Goal: Information Seeking & Learning: Learn about a topic

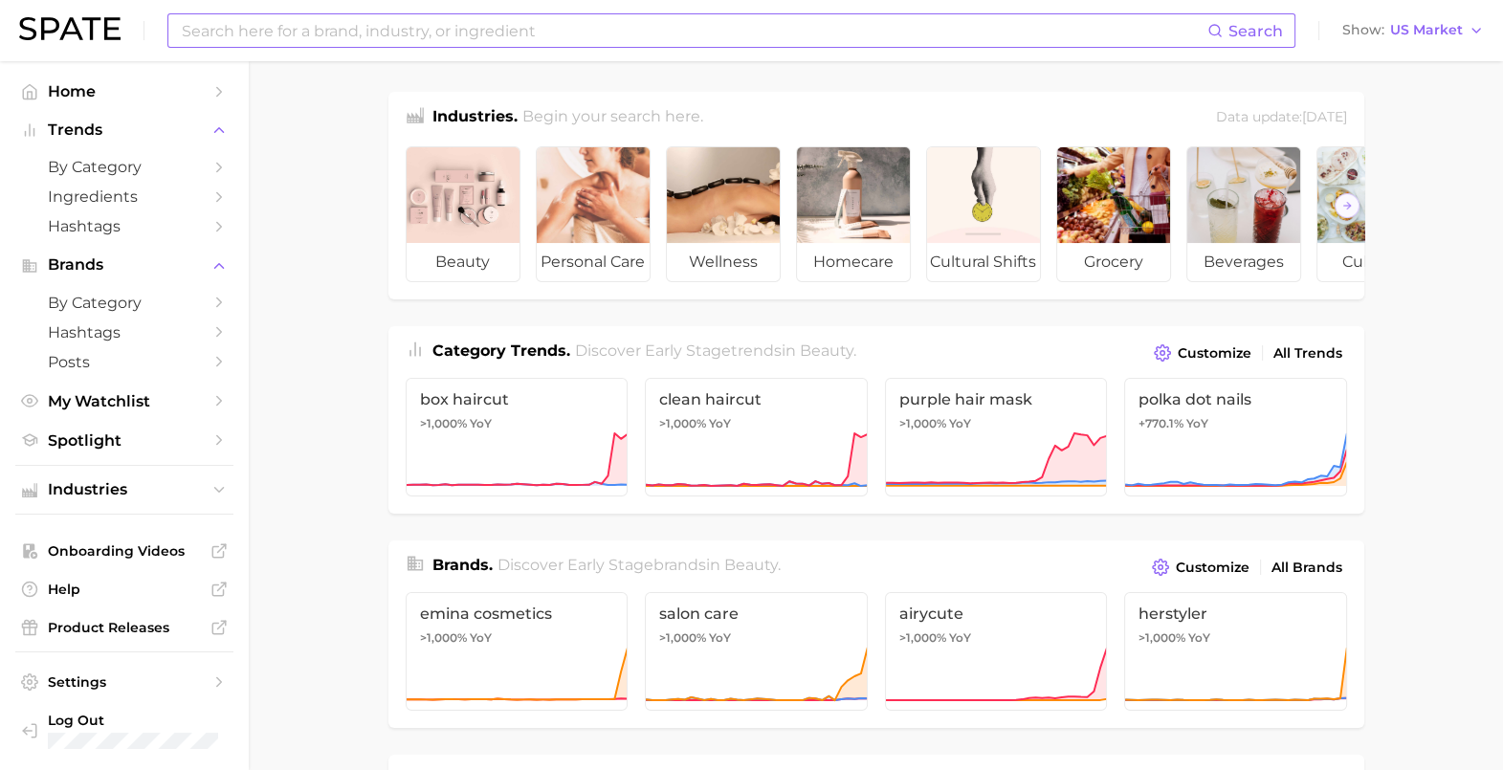
click at [289, 34] on input at bounding box center [693, 30] width 1027 height 33
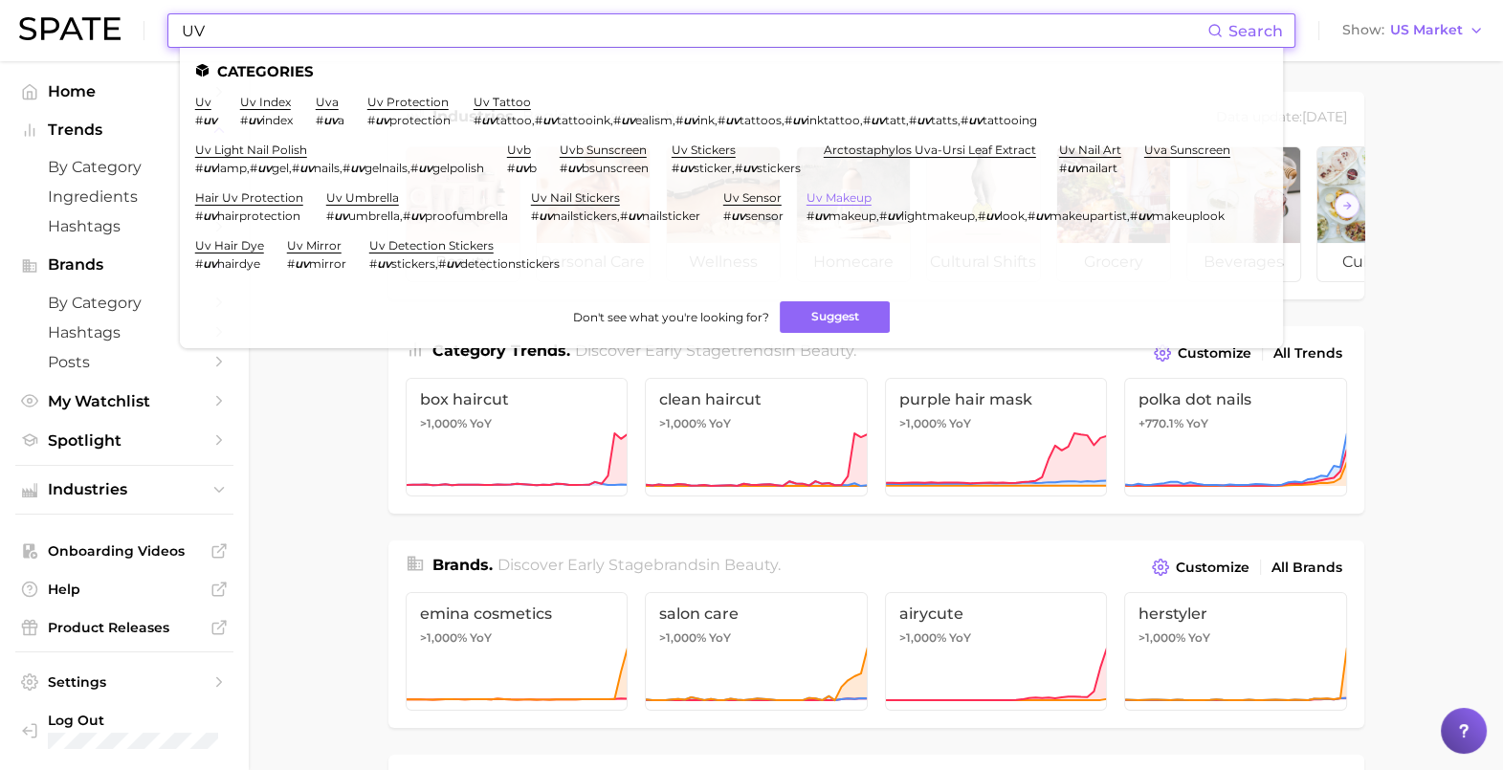
type input "UV"
click at [806, 205] on link "uv makeup" at bounding box center [838, 197] width 65 height 14
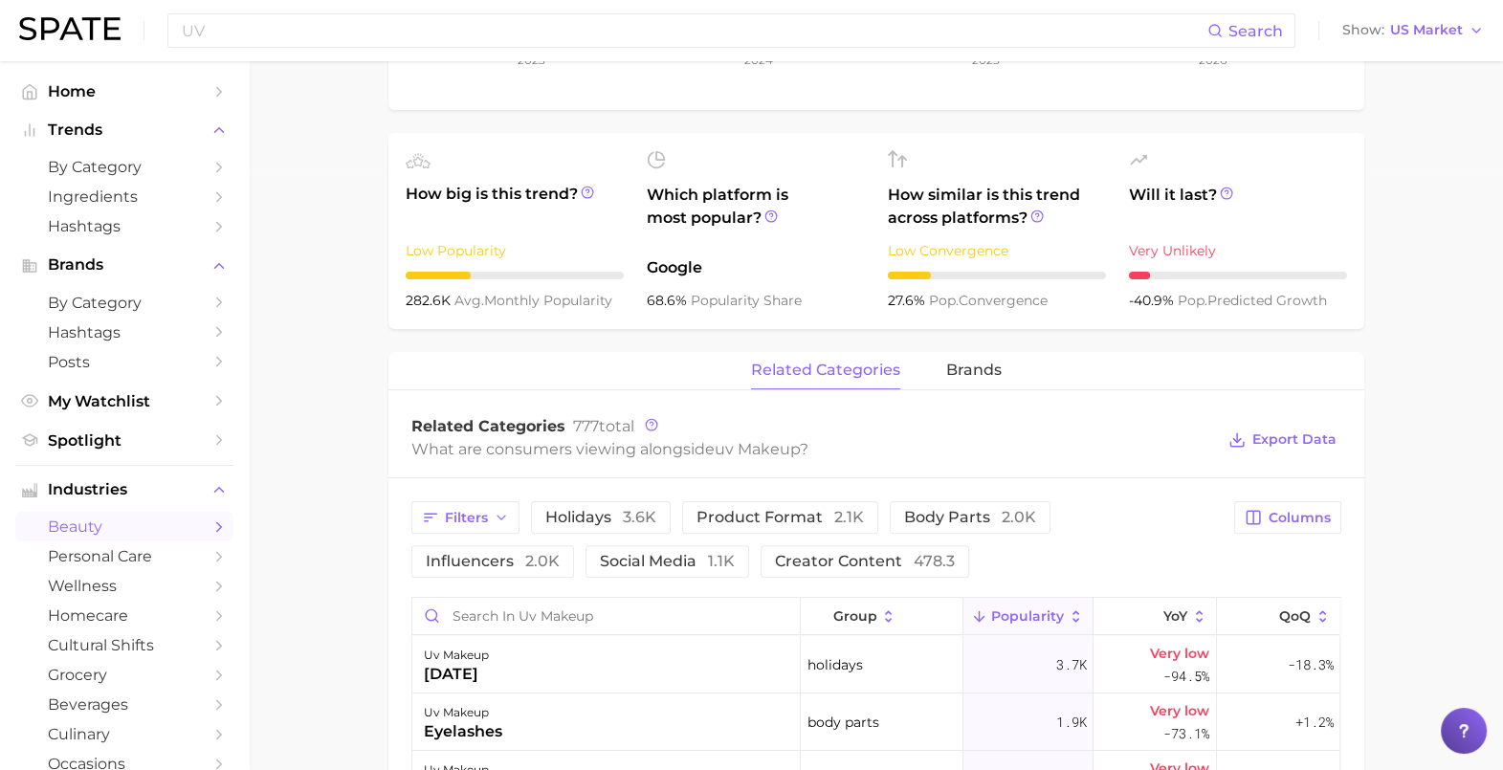
scroll to position [119, 0]
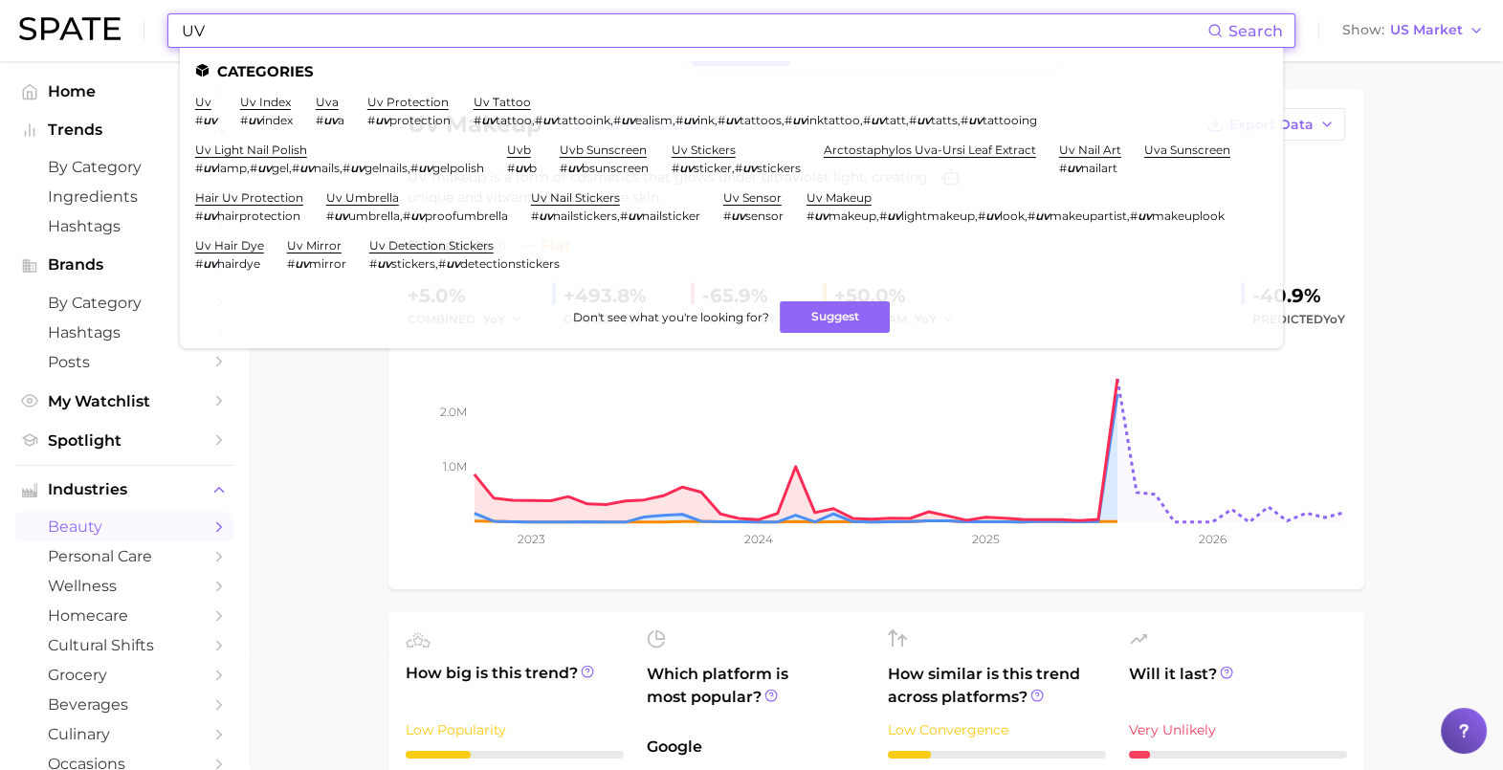
click at [325, 14] on input "UV" at bounding box center [693, 30] width 1027 height 33
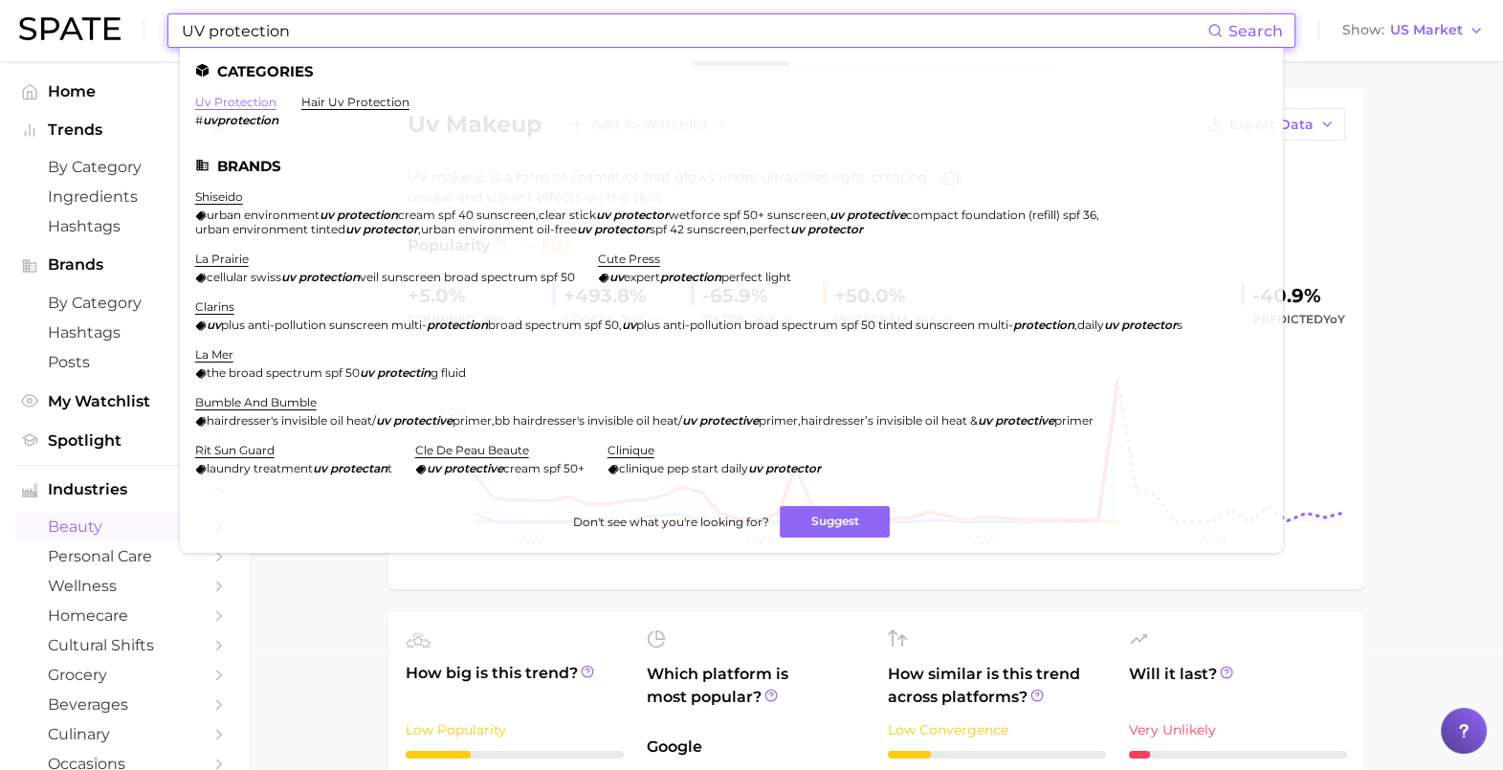
click at [238, 107] on link "uv protection" at bounding box center [235, 102] width 81 height 14
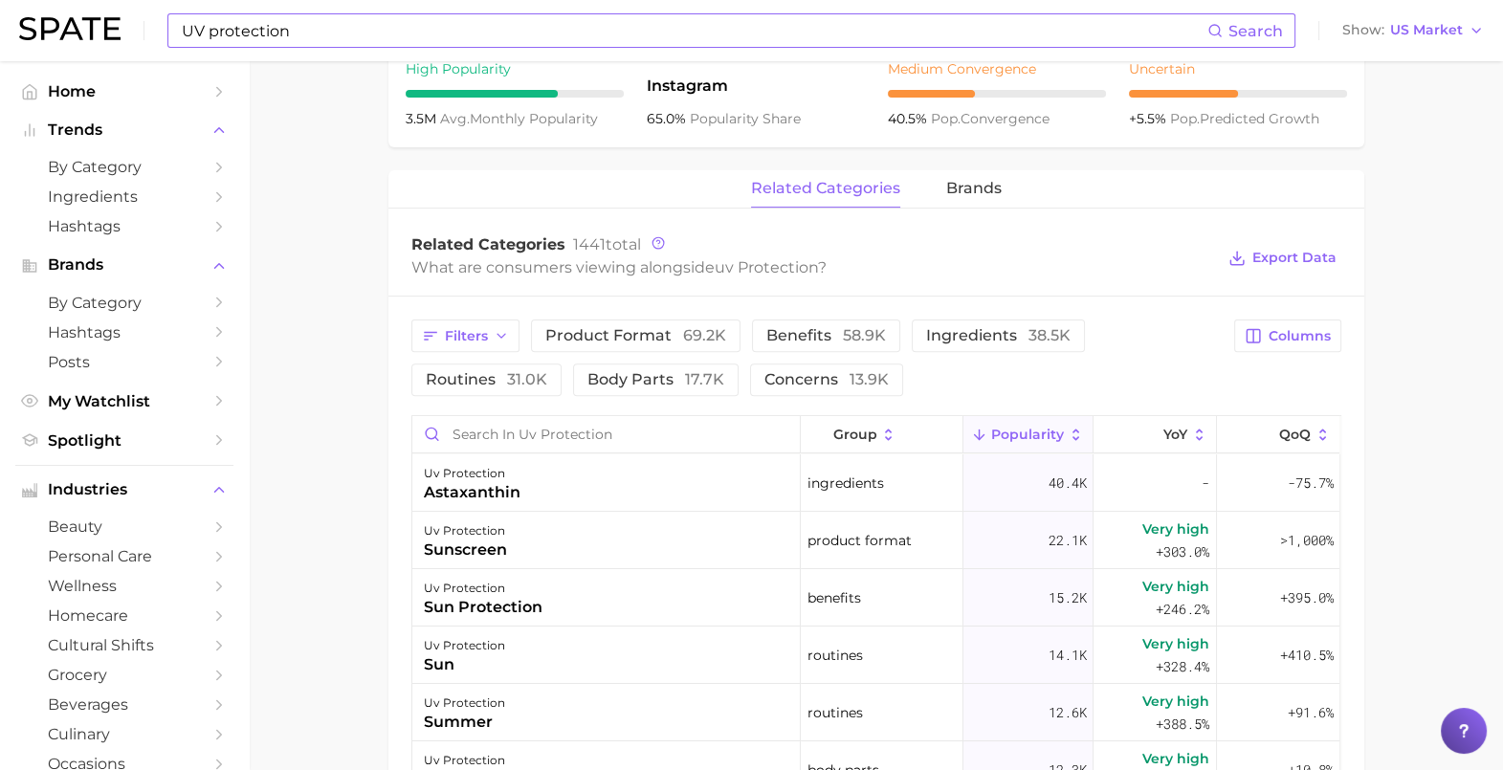
scroll to position [836, 0]
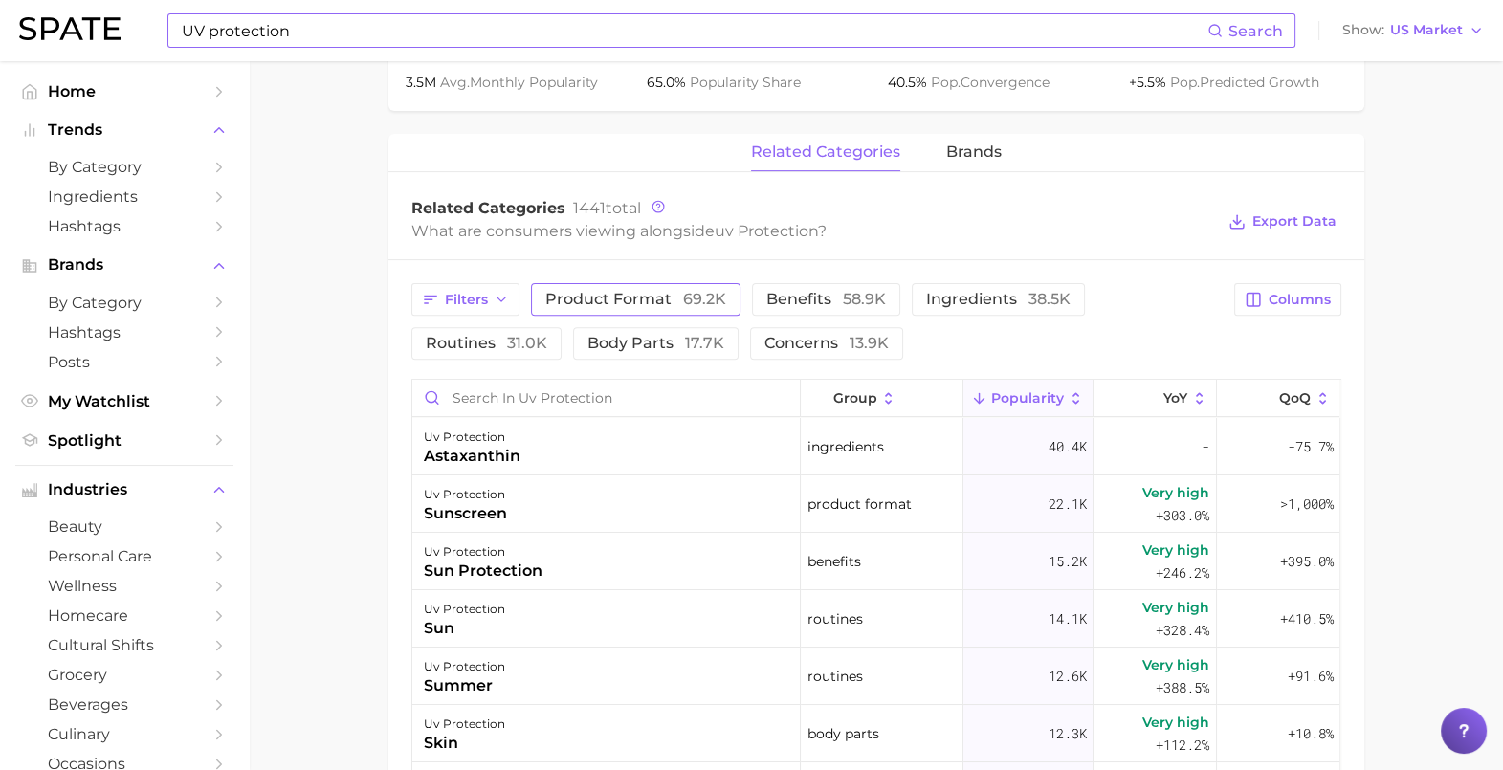
click at [598, 293] on span "product format 69.2k" at bounding box center [635, 299] width 181 height 15
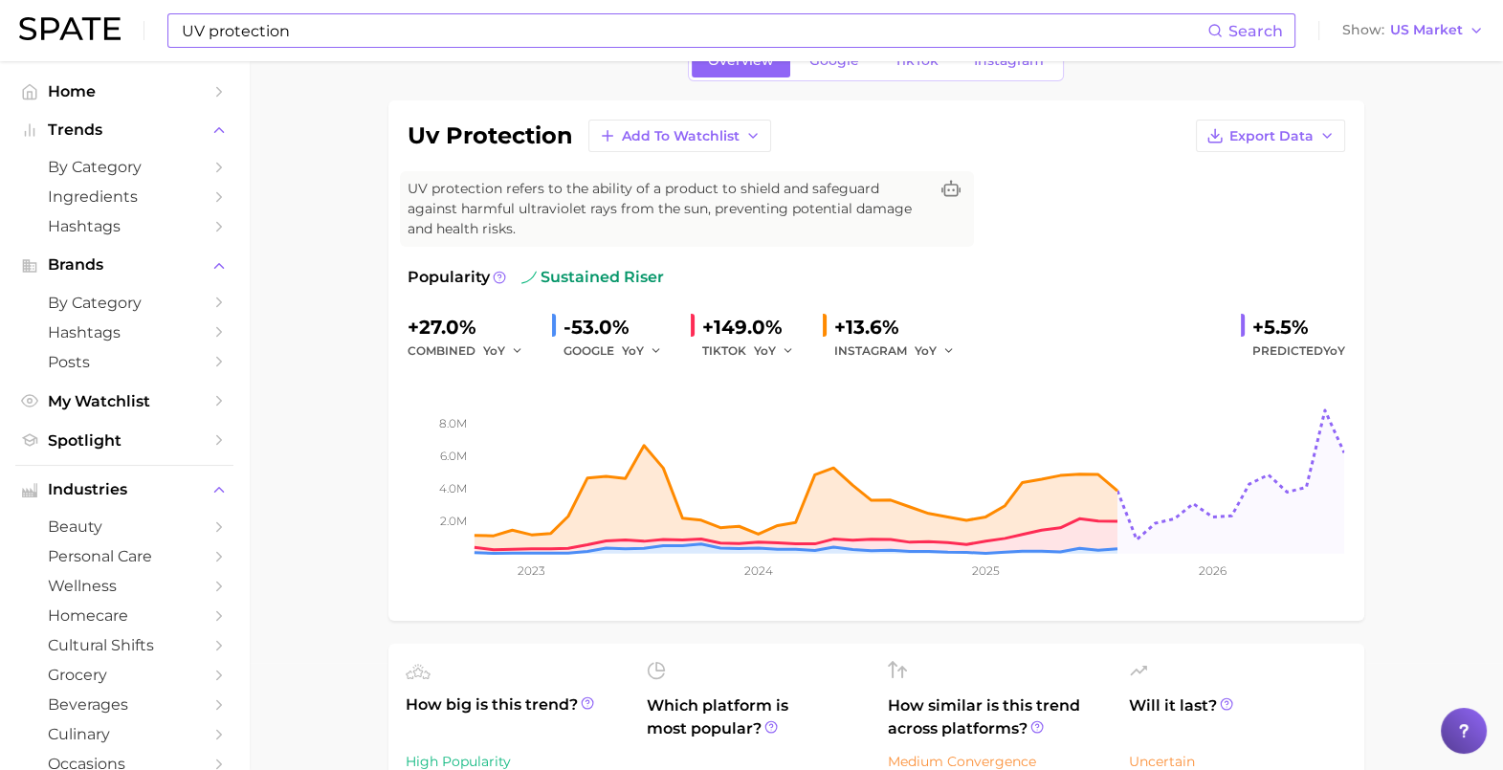
scroll to position [0, 0]
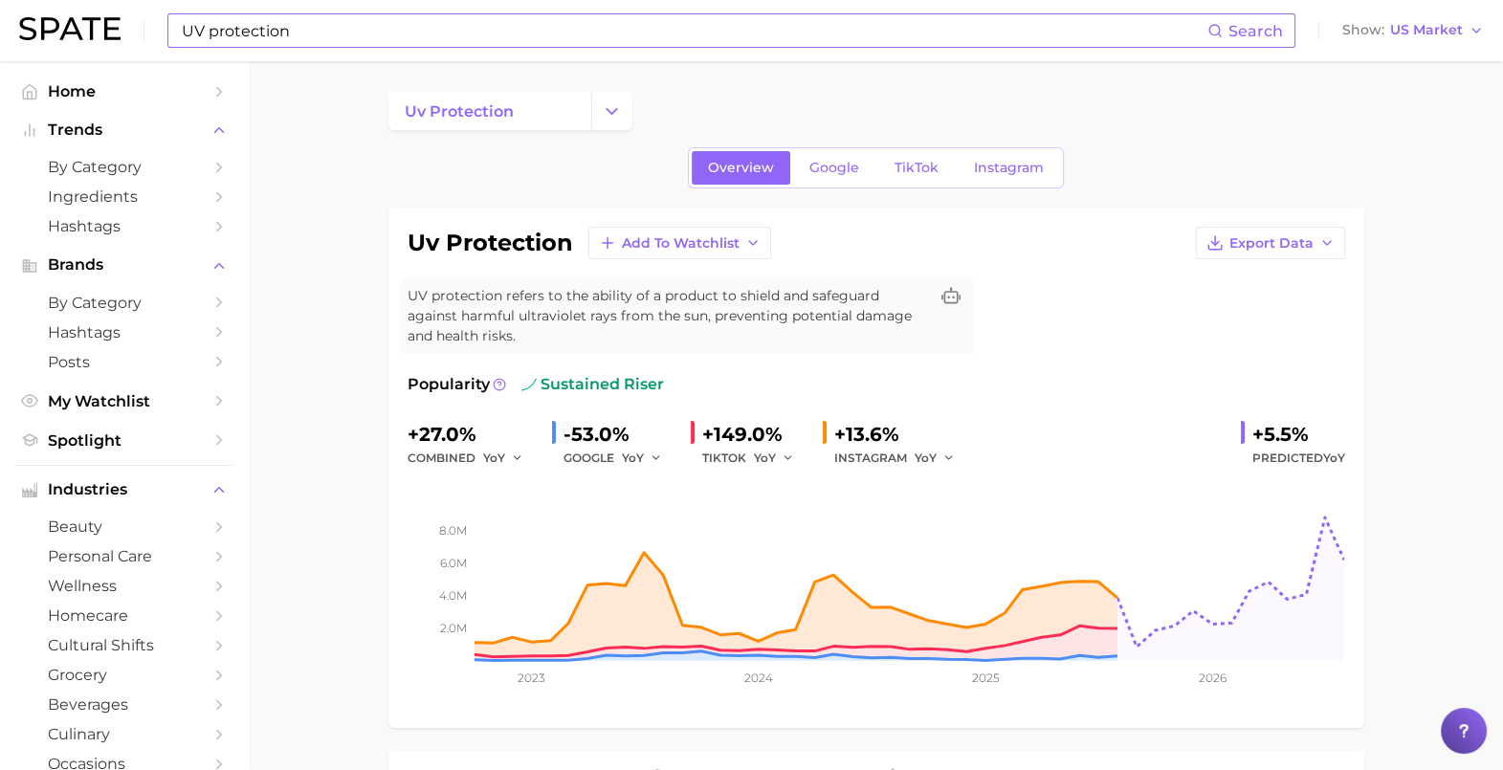
click at [335, 24] on input "UV protection" at bounding box center [693, 30] width 1027 height 33
type input "UV protection makeup"
drag, startPoint x: 365, startPoint y: 30, endPoint x: 38, endPoint y: 47, distance: 327.6
click at [38, 47] on div "UV protection makeup Search No results for " UV protection makeup " Suggest Sho…" at bounding box center [751, 30] width 1464 height 61
click at [114, 156] on link "by Category" at bounding box center [124, 167] width 218 height 30
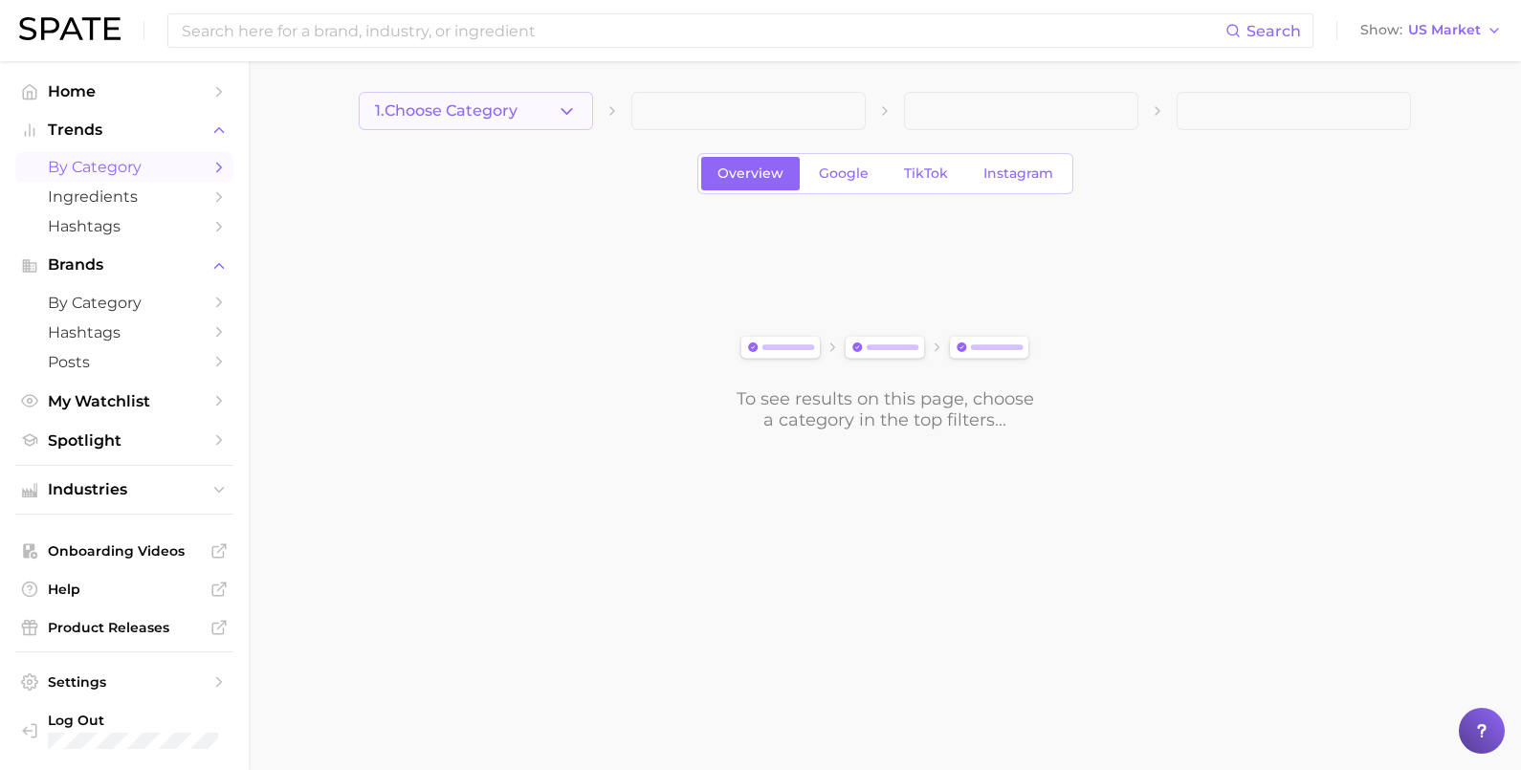
click at [499, 110] on span "1. Choose Category" at bounding box center [446, 110] width 143 height 17
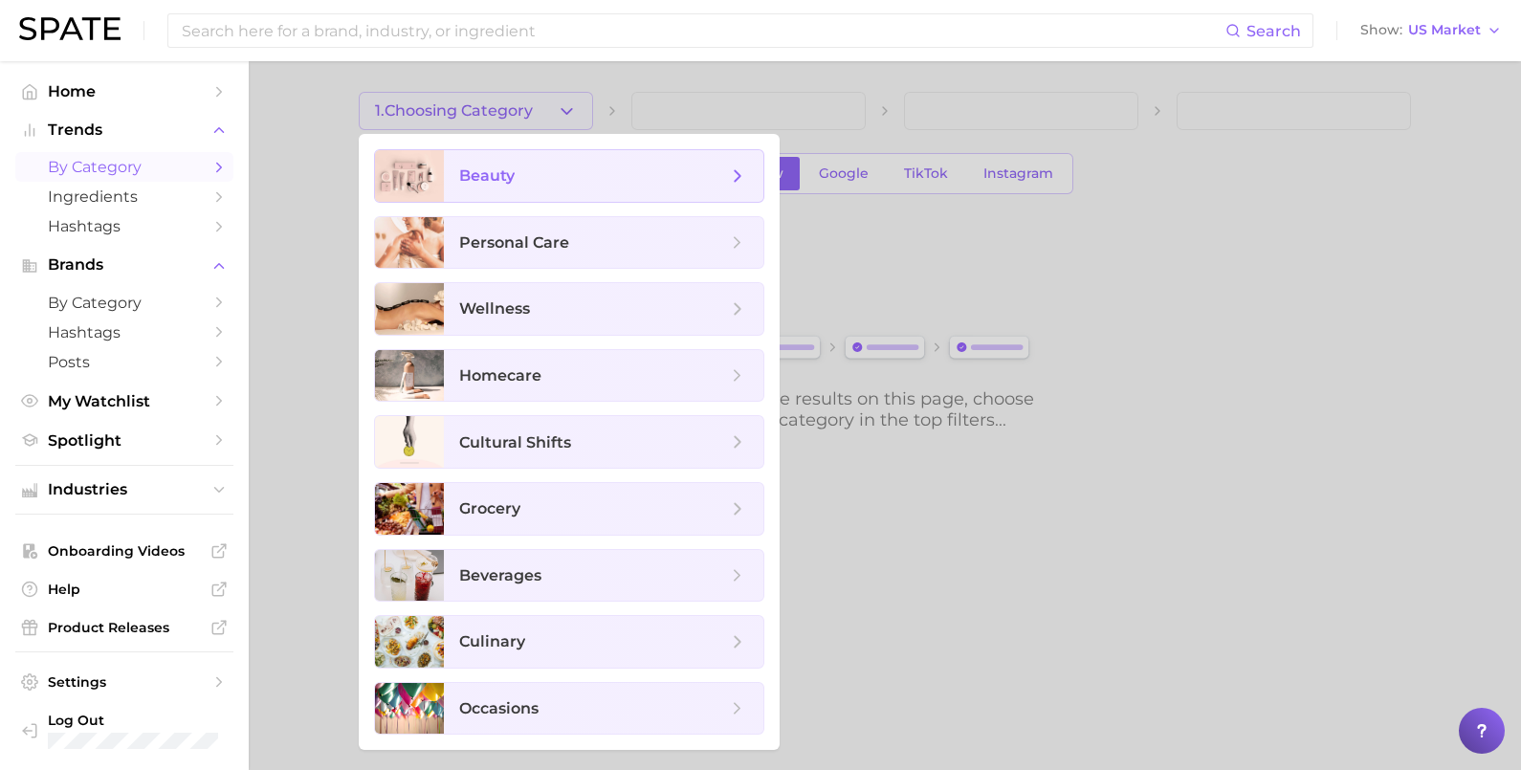
click at [495, 182] on span "beauty" at bounding box center [486, 175] width 55 height 18
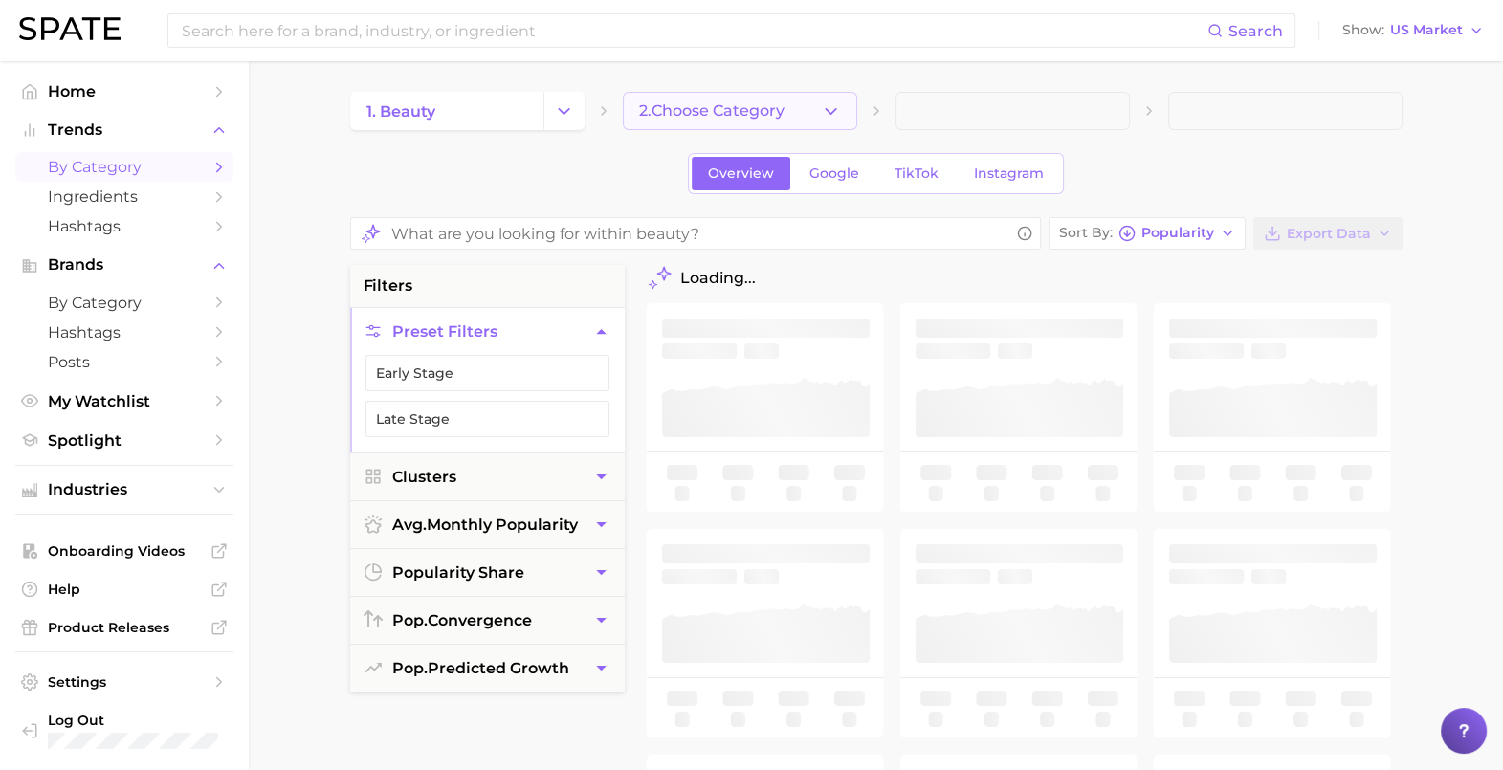
click at [818, 103] on button "2. Choose Category" at bounding box center [740, 111] width 234 height 38
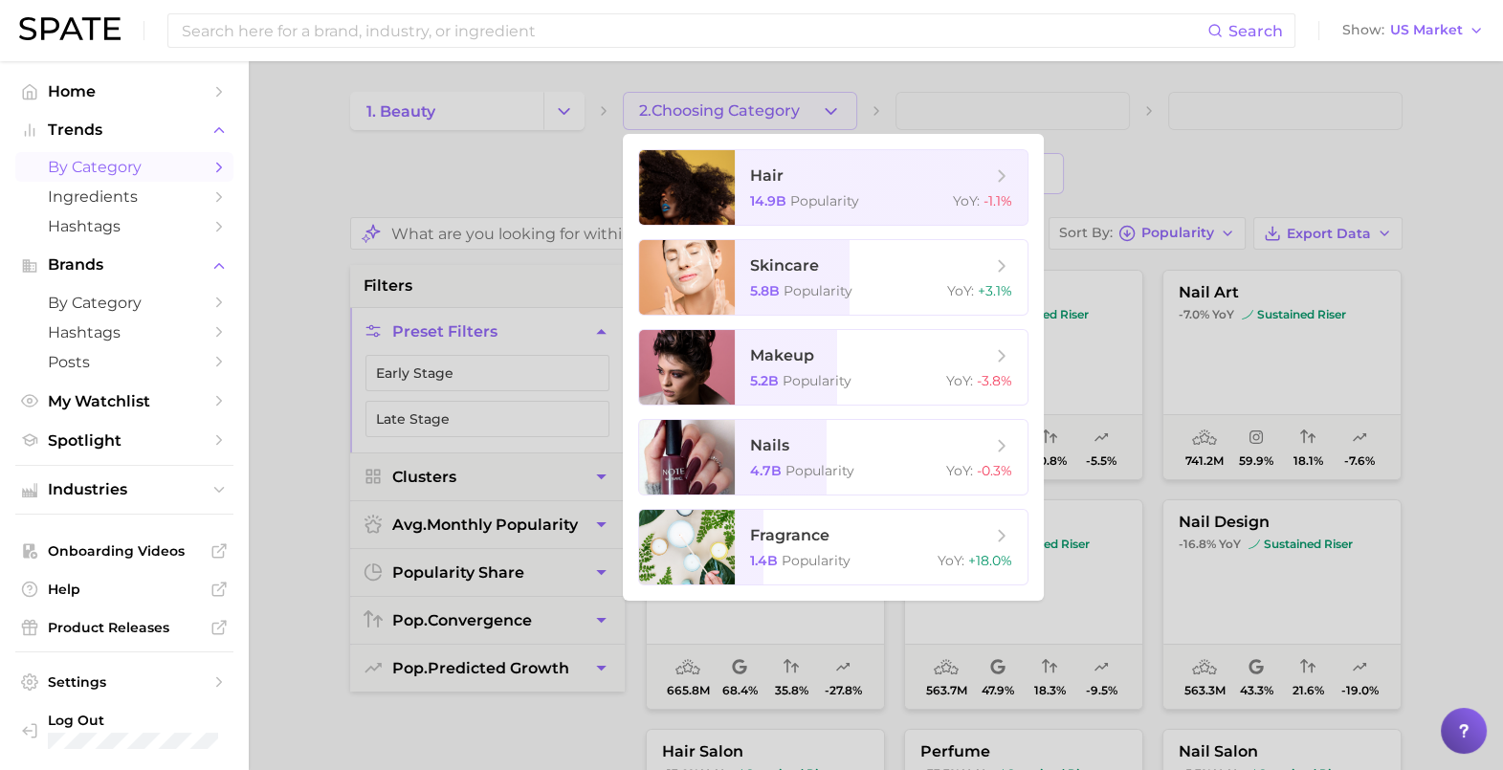
click at [780, 411] on ul "hair 14.9b Popularity YoY : -1.1% skincare 5.8b Popularity YoY : +3.1% makeup 5…" at bounding box center [833, 367] width 421 height 467
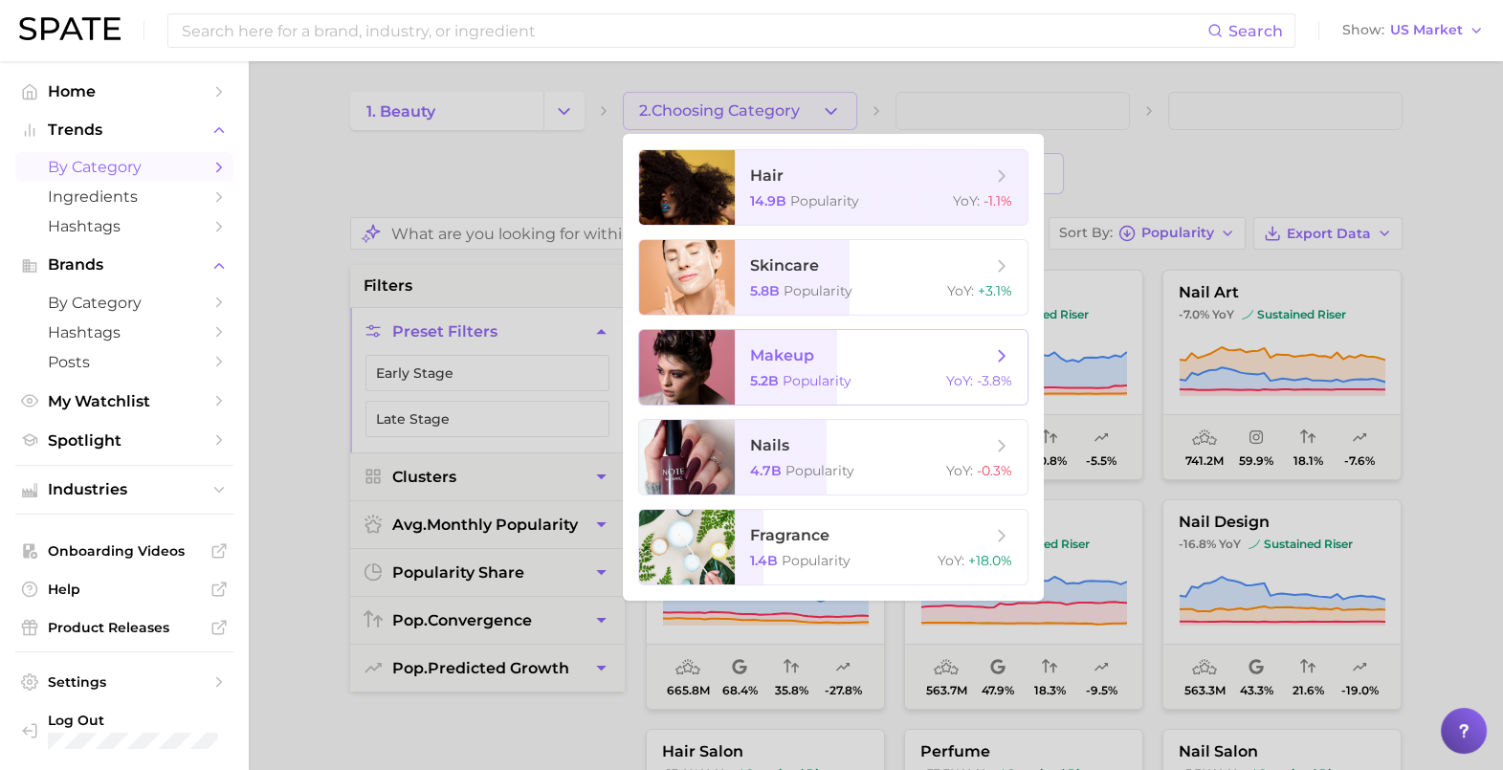
click at [795, 368] on span "makeup 5.2b Popularity YoY : -3.8%" at bounding box center [881, 367] width 293 height 75
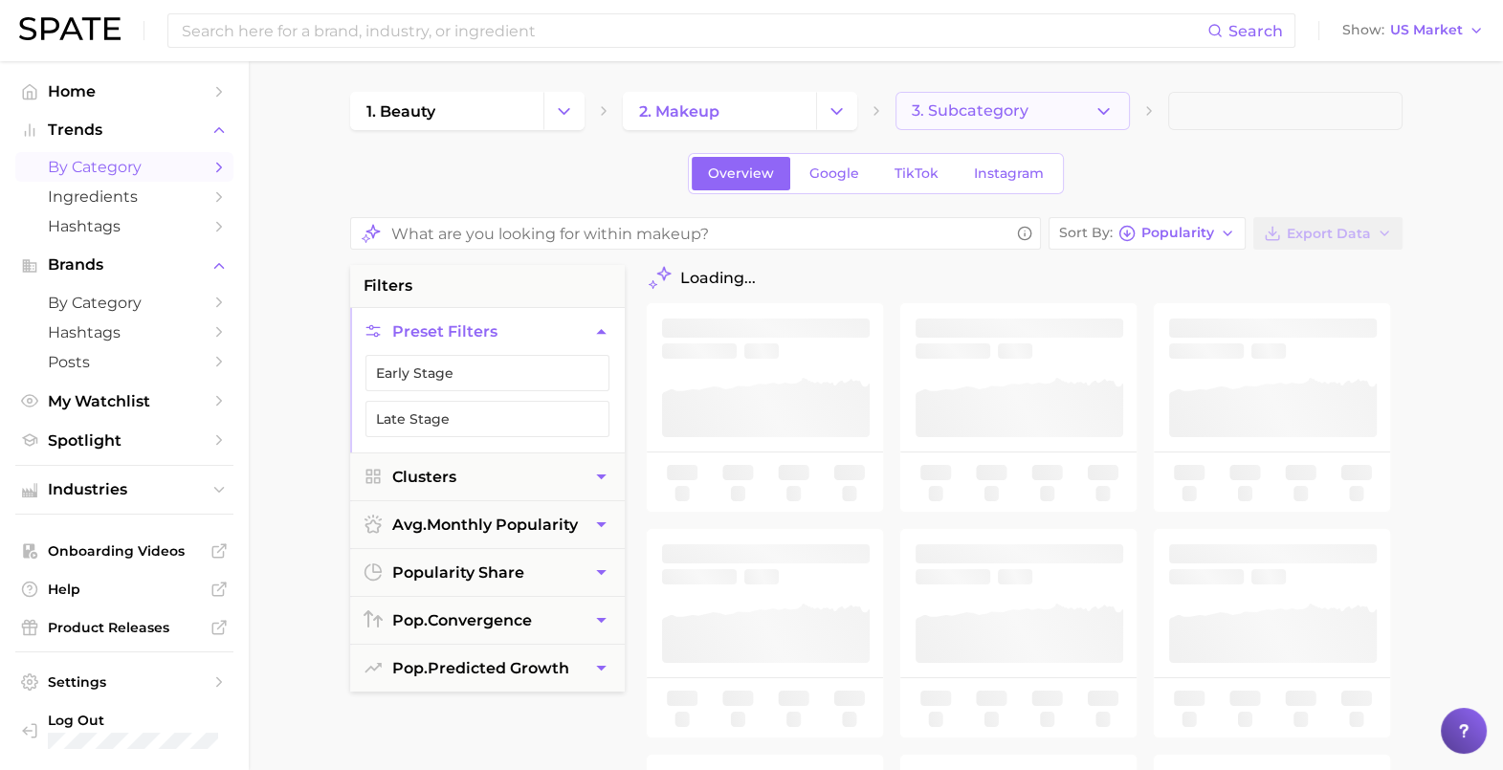
click at [1001, 127] on button "3. Subcategory" at bounding box center [1012, 111] width 234 height 38
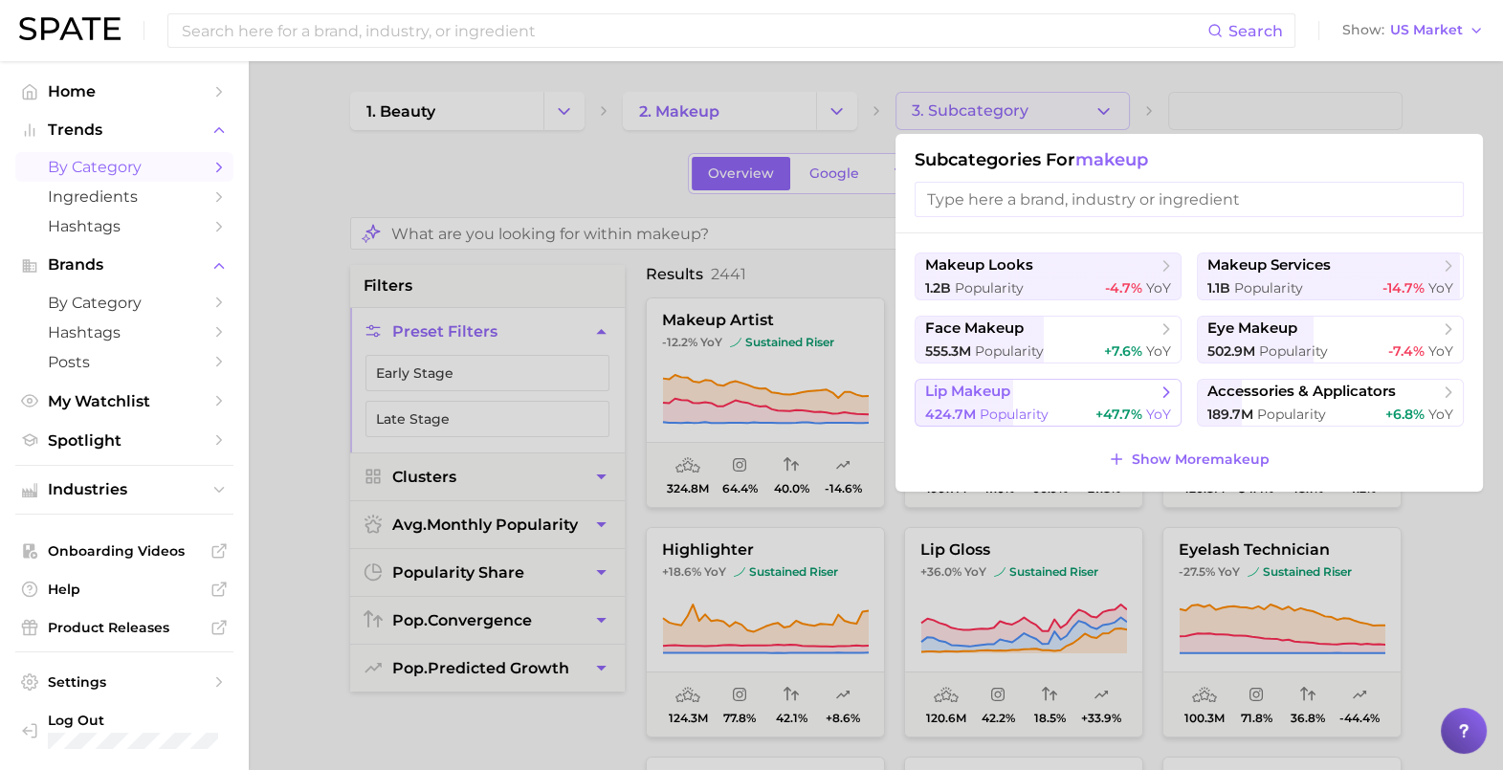
click at [1103, 392] on span "lip makeup" at bounding box center [1041, 392] width 232 height 19
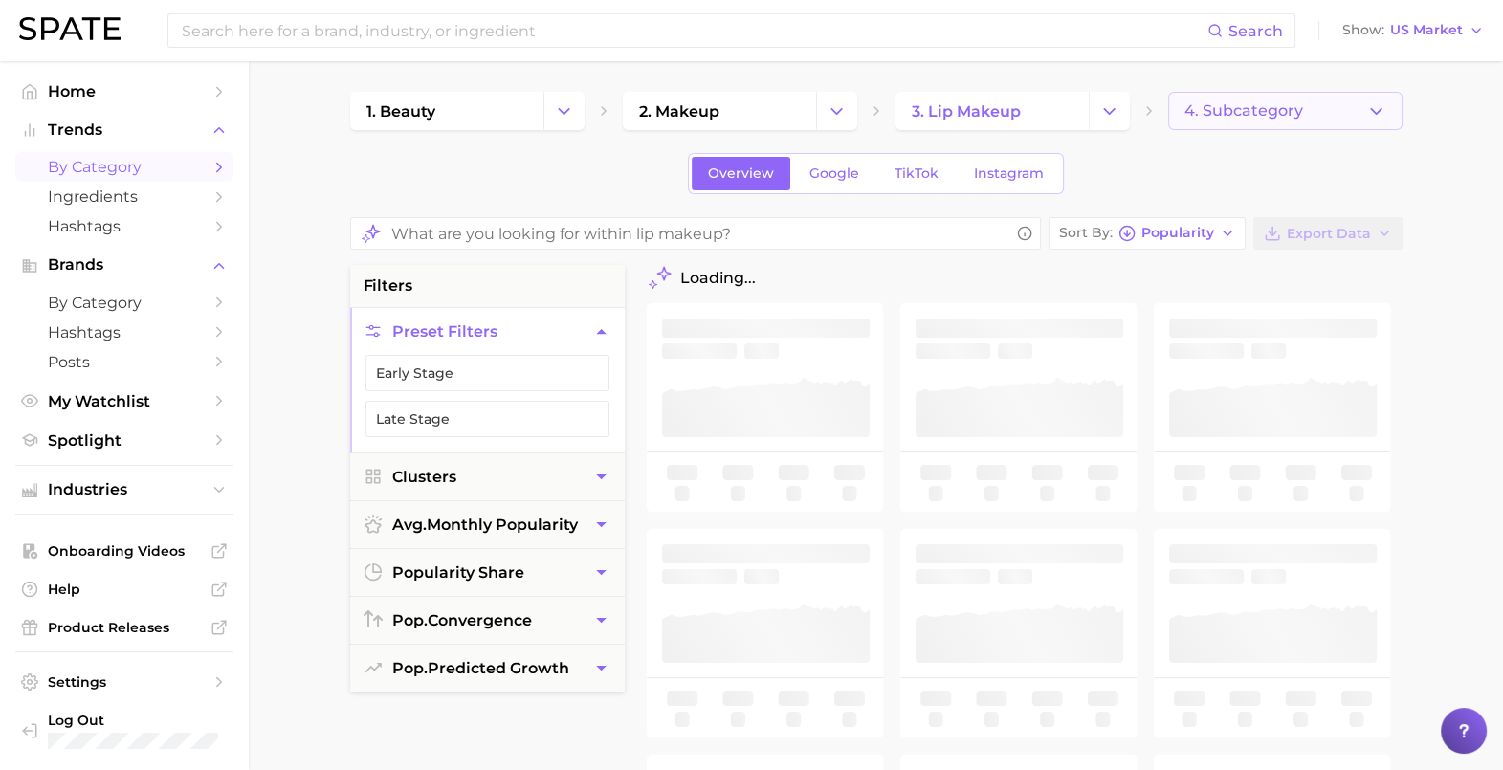
click at [1295, 113] on span "4. Subcategory" at bounding box center [1243, 110] width 119 height 17
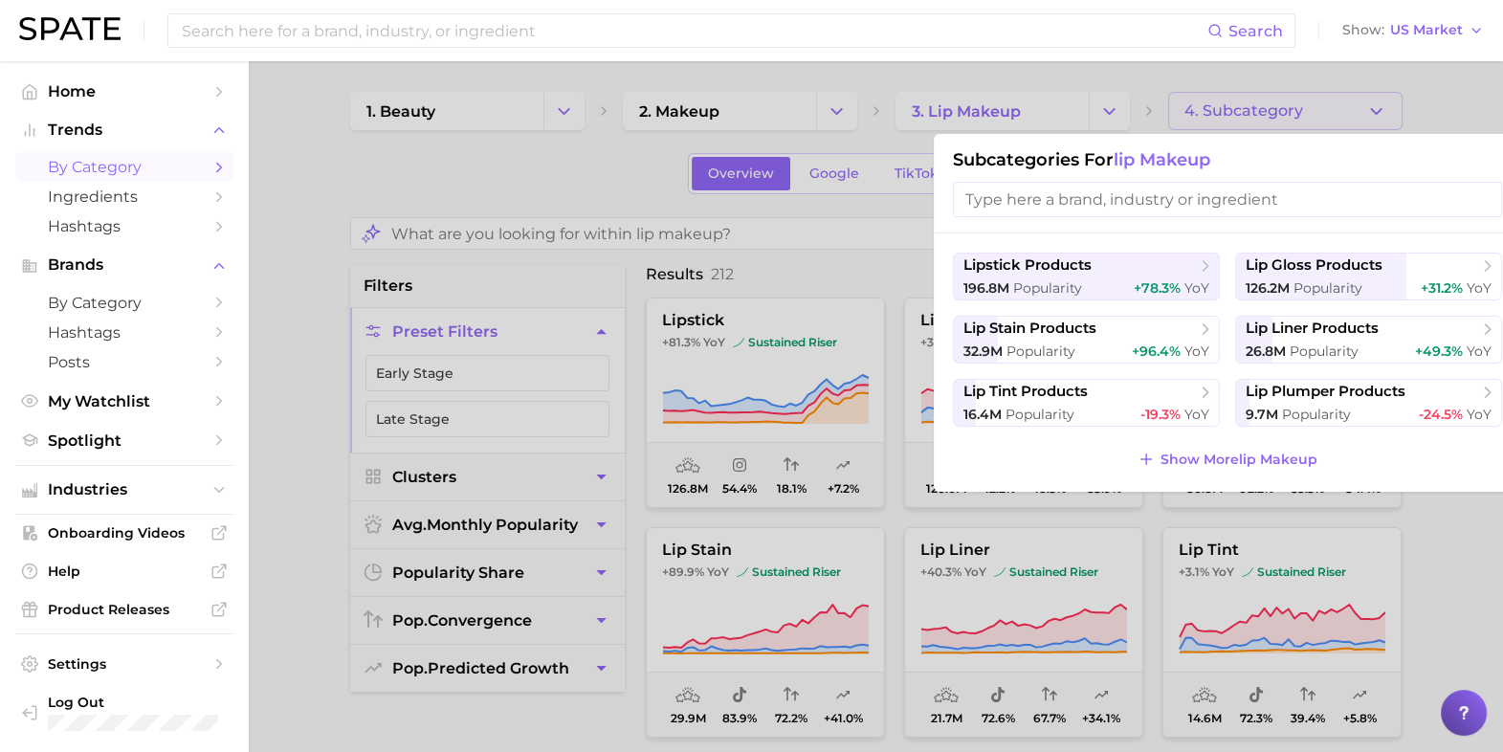
click at [555, 177] on div at bounding box center [751, 376] width 1503 height 752
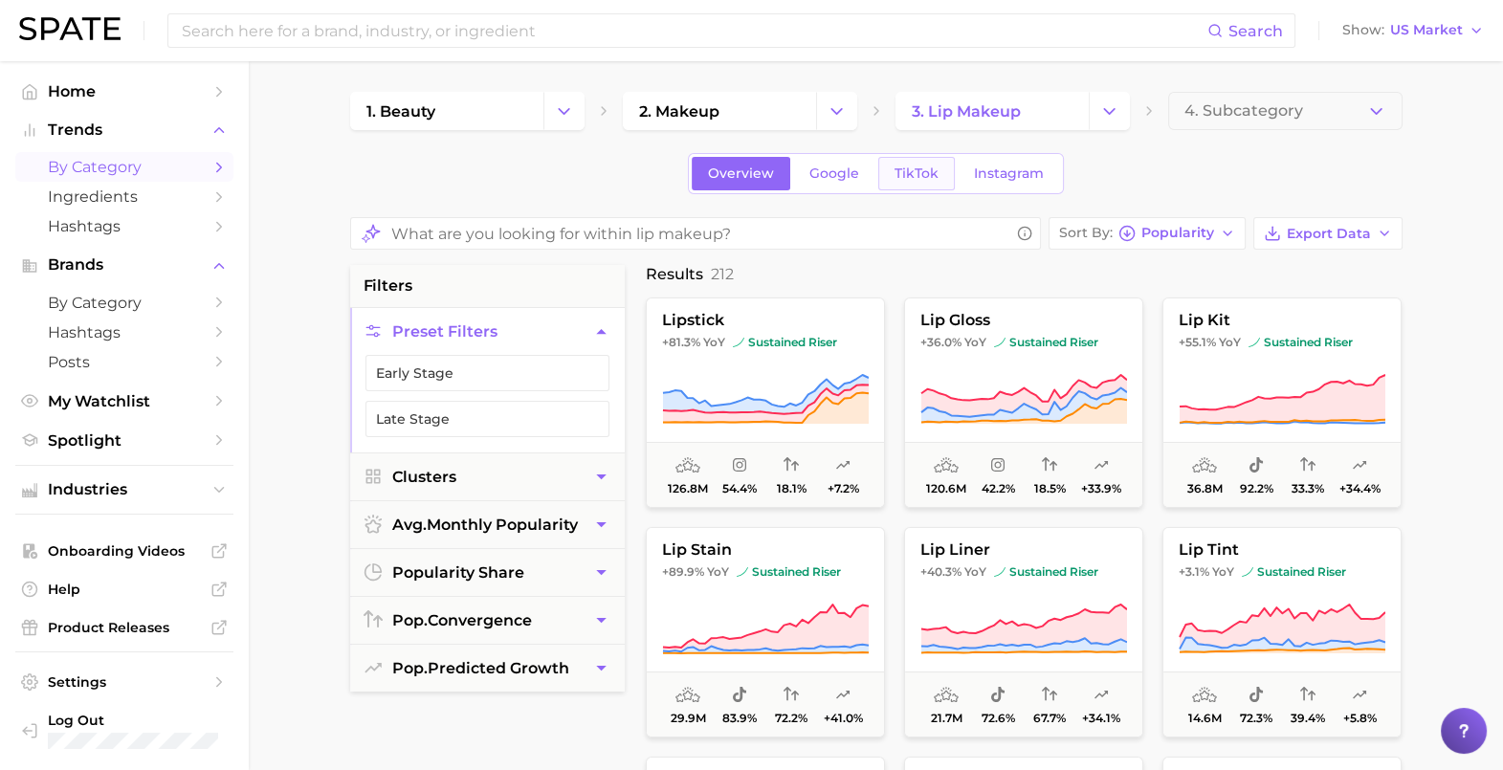
click at [902, 169] on span "TikTok" at bounding box center [916, 173] width 44 height 16
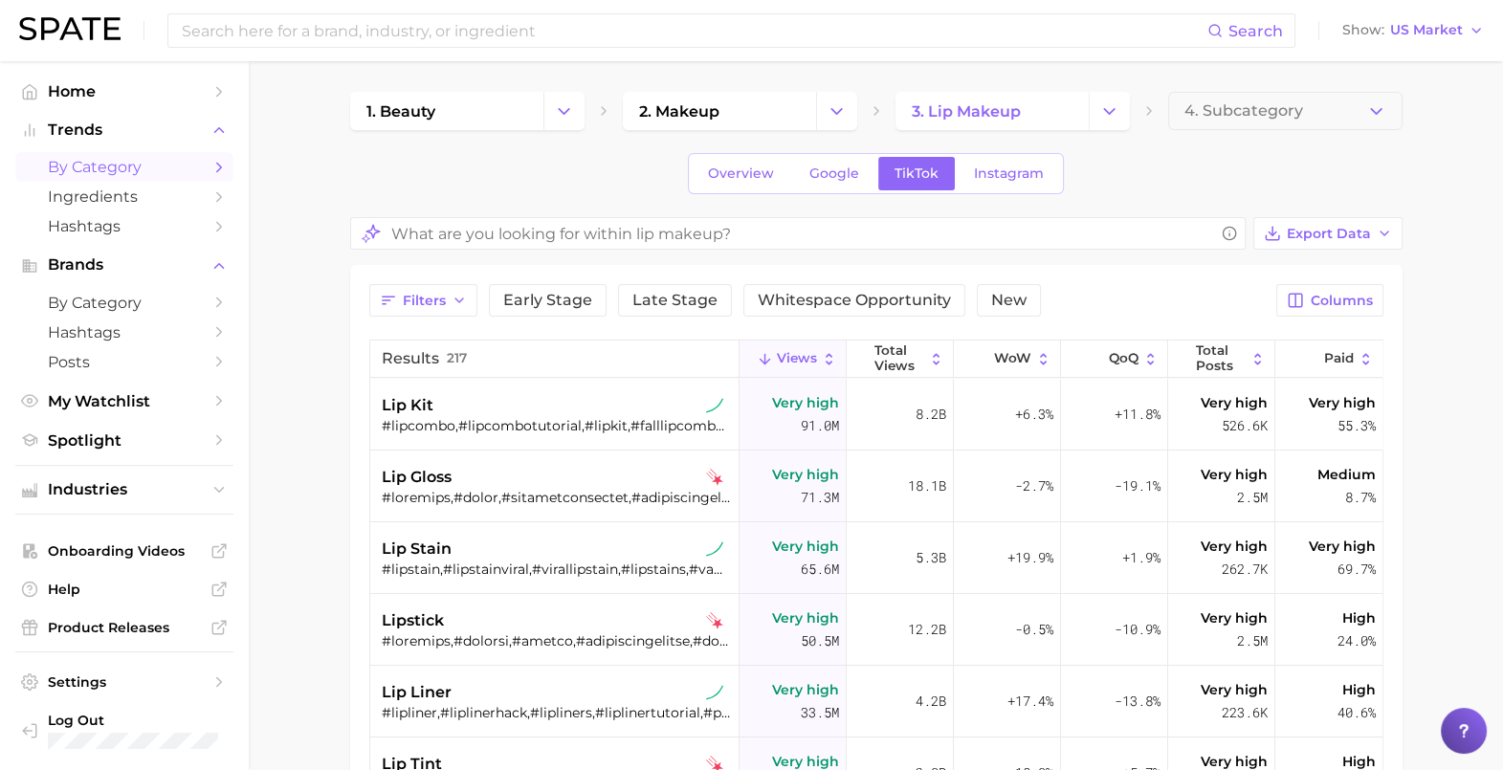
click at [1339, 280] on div "Filters Early Stage Late Stage Whitespace Opportunity New Columns Results 217 V…" at bounding box center [876, 697] width 1052 height 864
click at [1339, 293] on span "Columns" at bounding box center [1341, 301] width 62 height 16
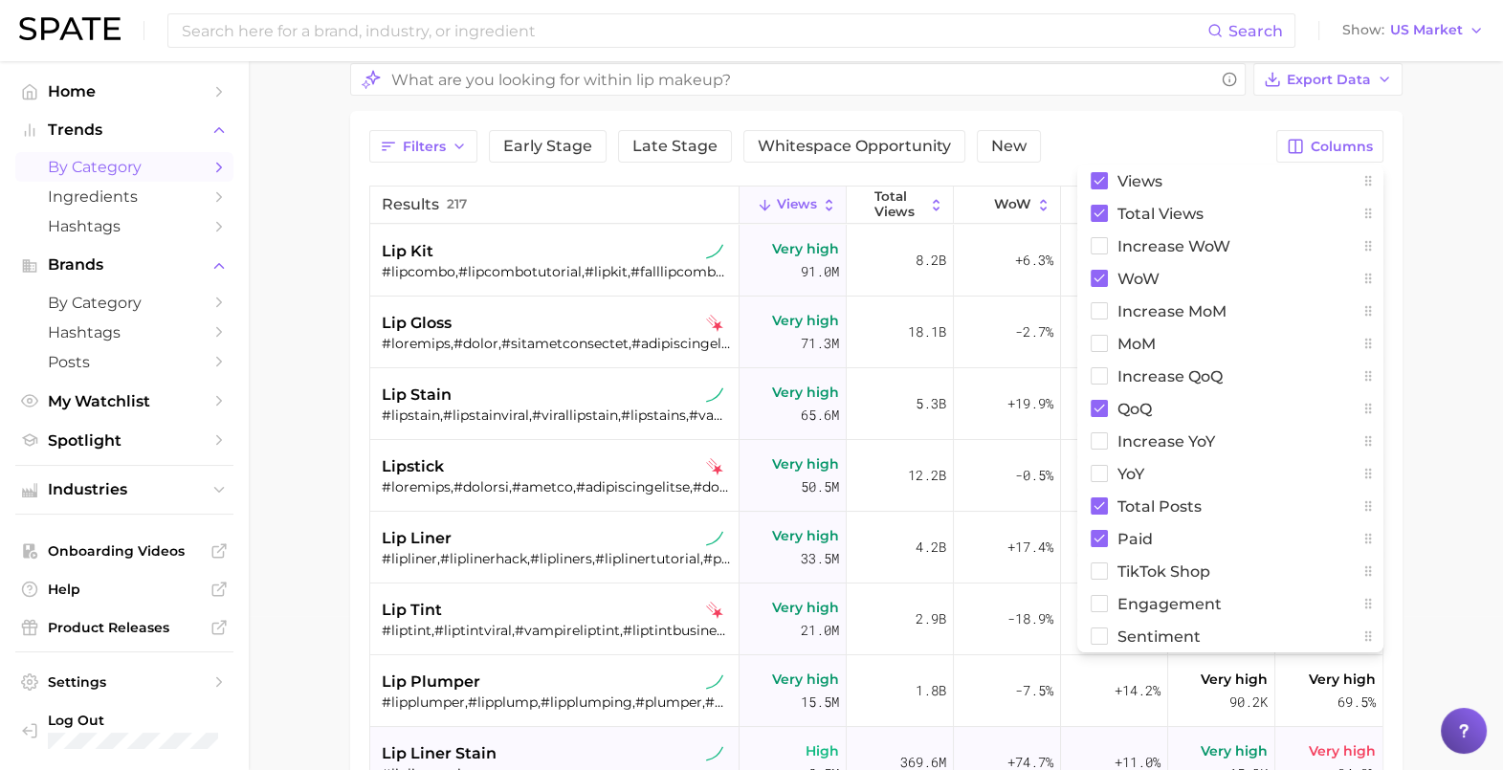
scroll to position [238, 0]
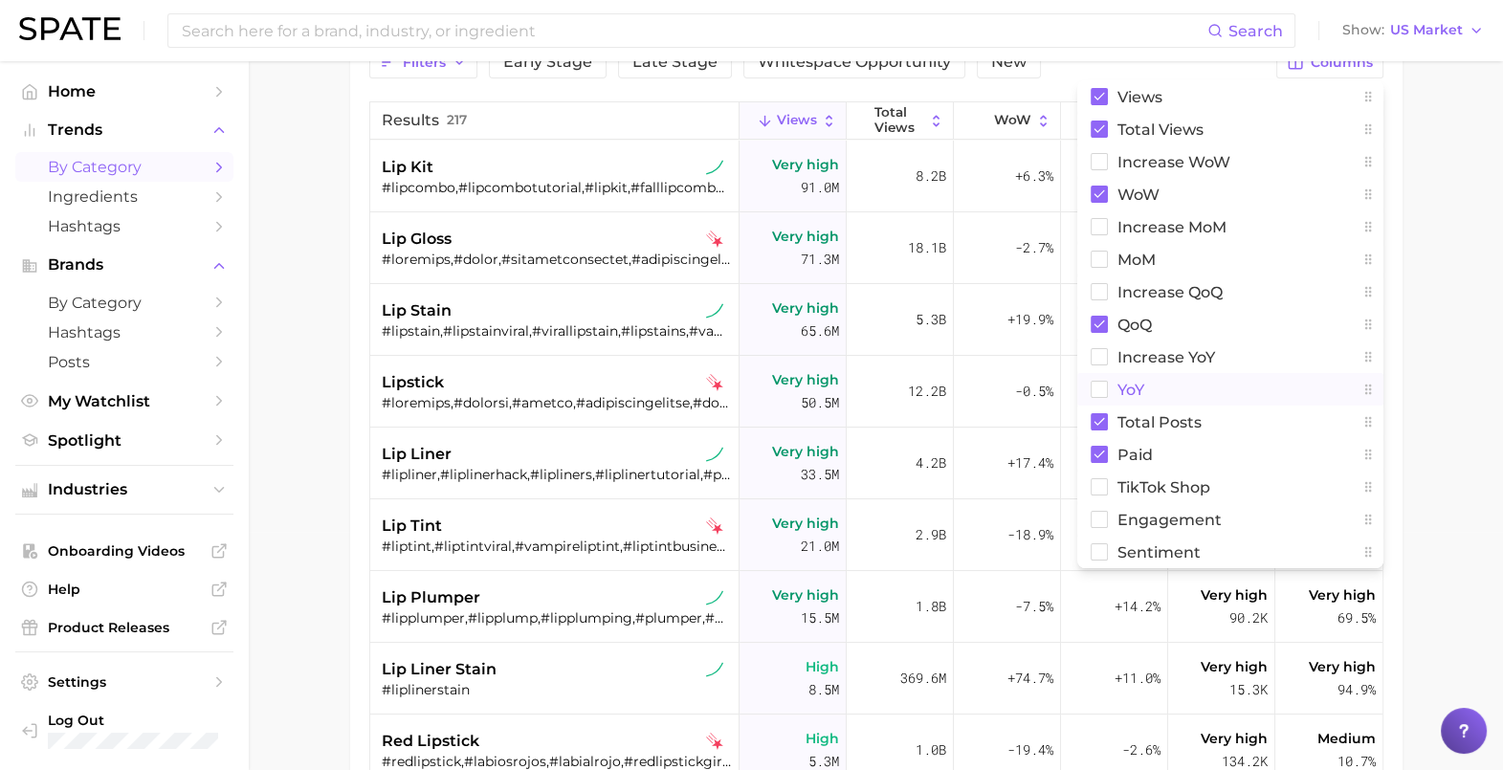
click at [1101, 398] on button "YoY" at bounding box center [1230, 389] width 306 height 33
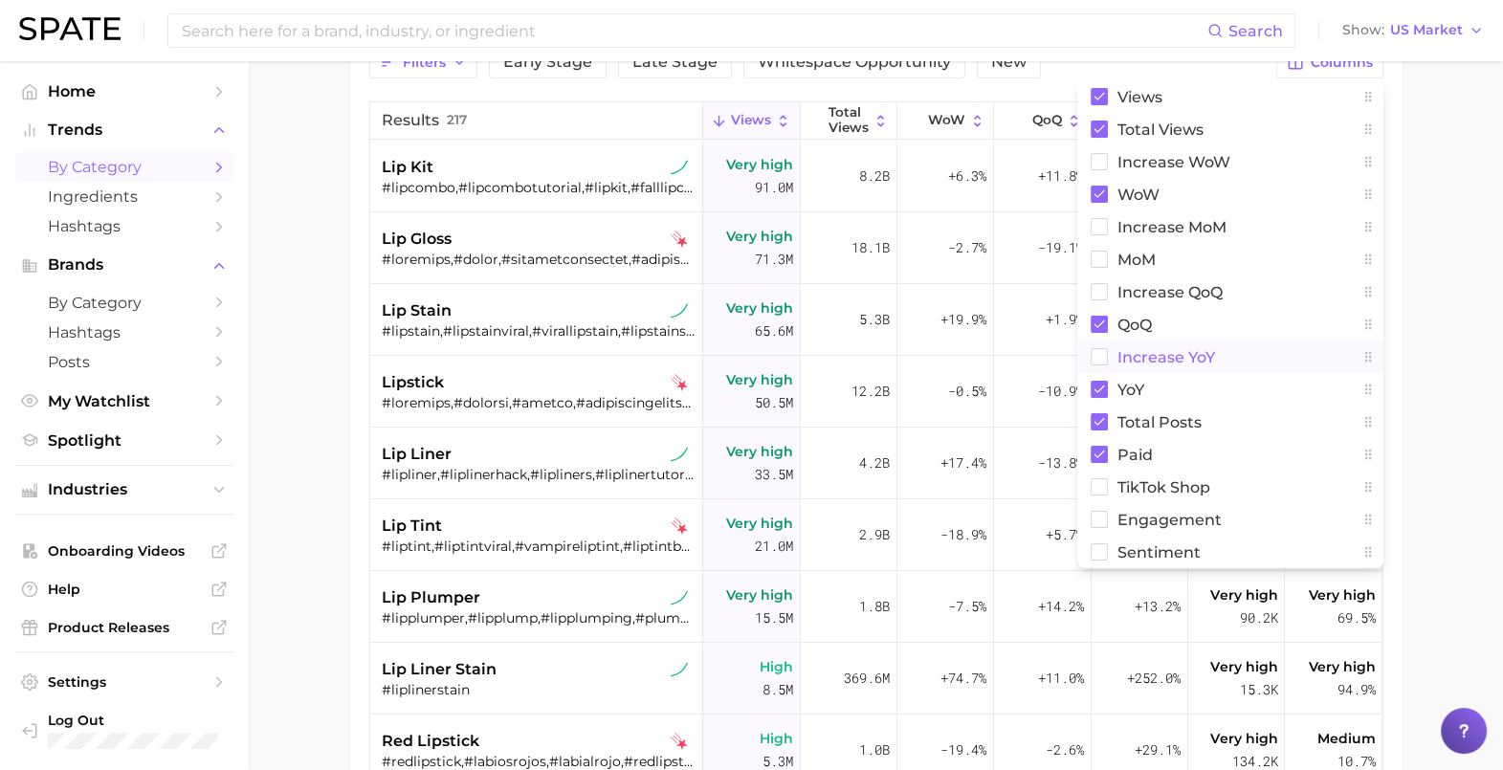
click at [1101, 354] on rect at bounding box center [1098, 357] width 16 height 16
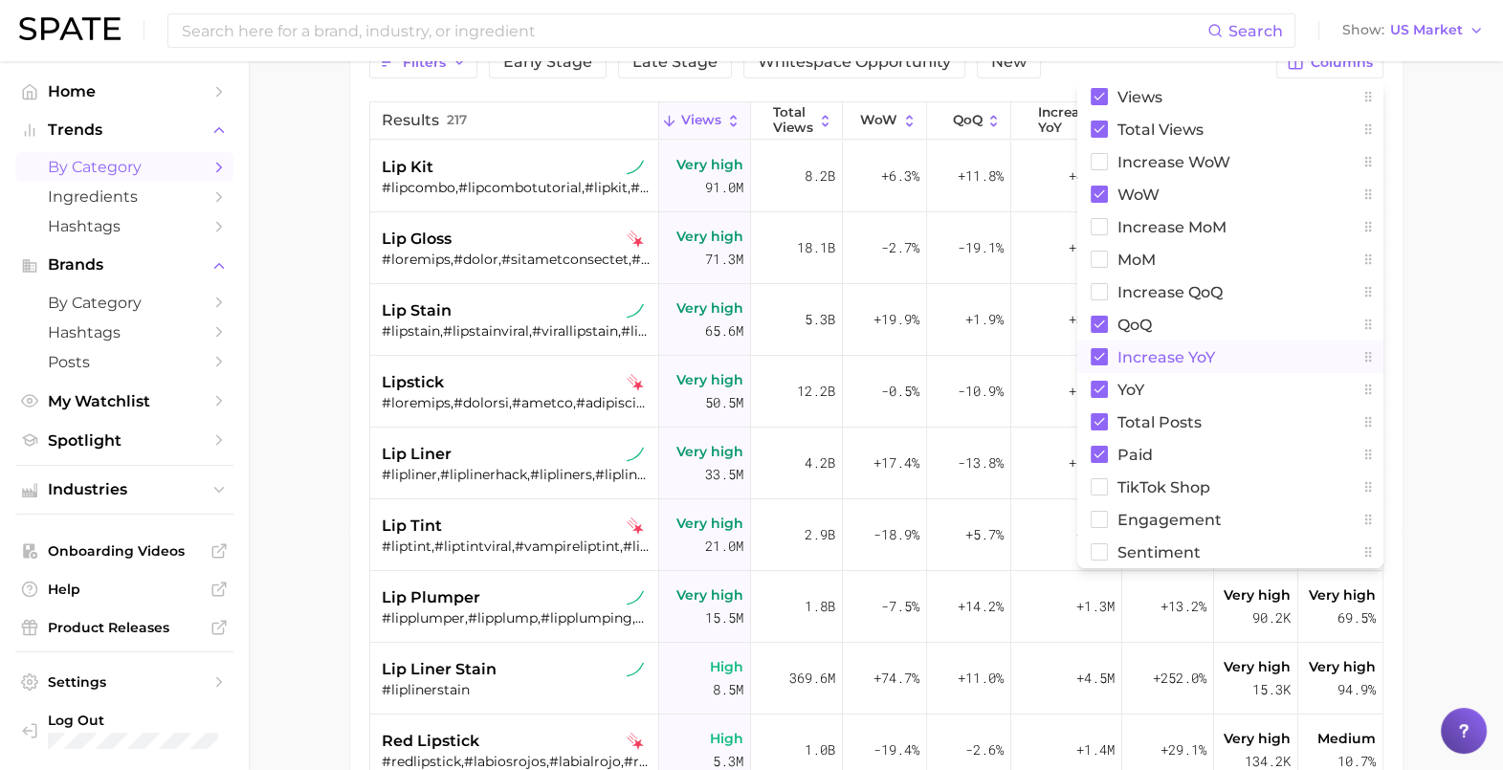
click at [1495, 332] on main "1. beauty 2. makeup 3. lip makeup 4. Subcategory Overview Google TikTok Instagr…" at bounding box center [876, 404] width 1254 height 1163
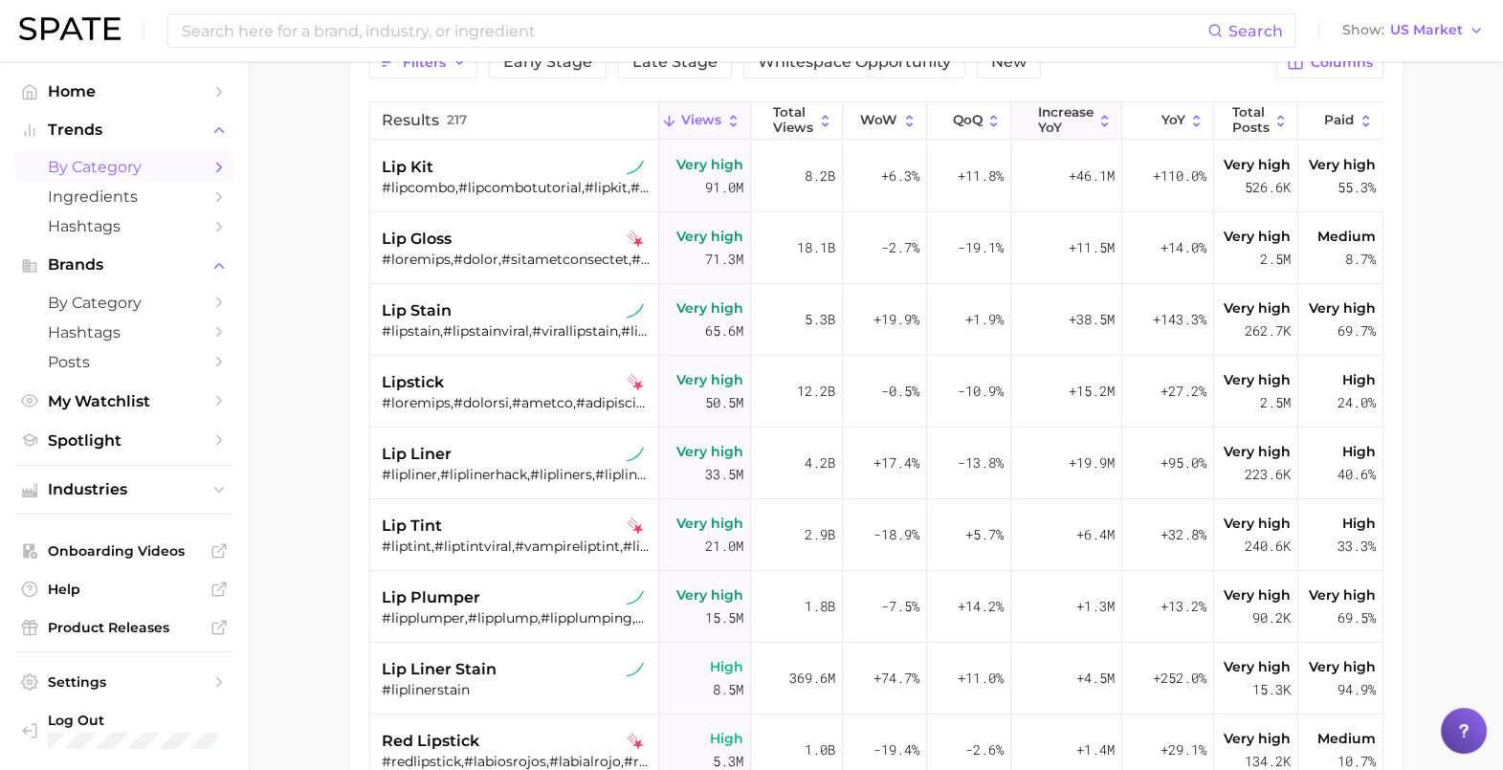
click at [1039, 108] on span "increase YoY" at bounding box center [1064, 120] width 55 height 30
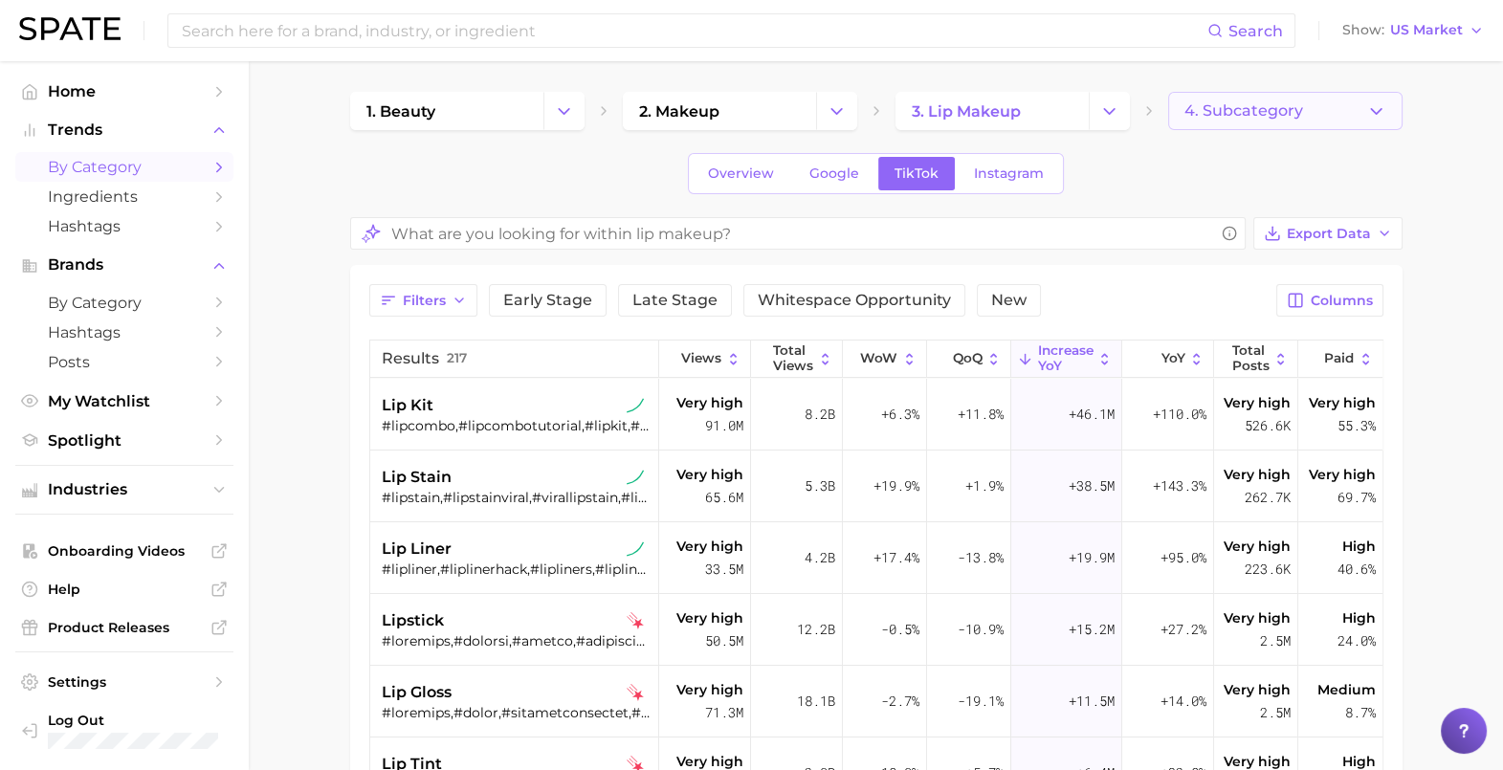
click at [1287, 112] on span "4. Subcategory" at bounding box center [1243, 110] width 119 height 17
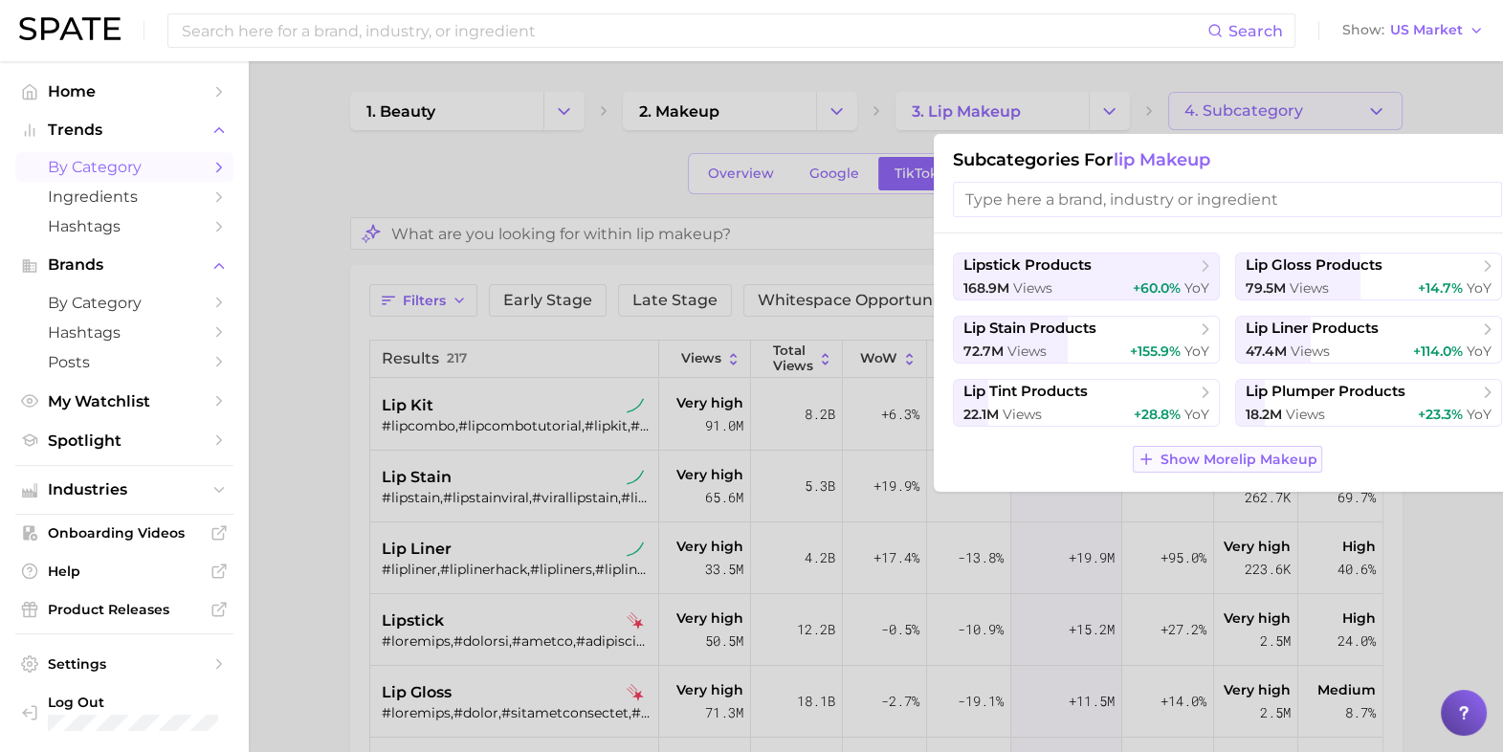
click at [1197, 448] on button "Show More lip makeup" at bounding box center [1227, 459] width 189 height 27
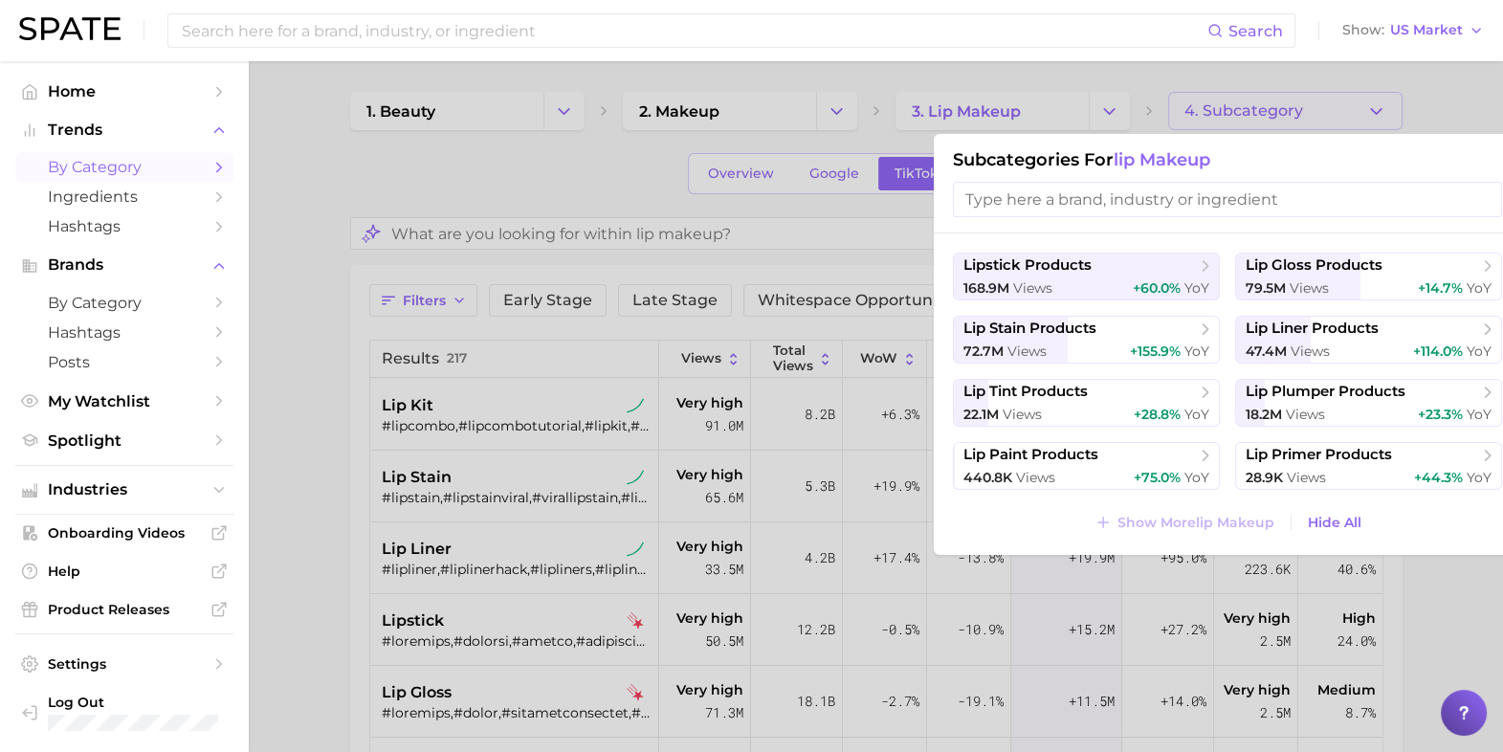
click at [1124, 191] on input "search" at bounding box center [1227, 199] width 549 height 35
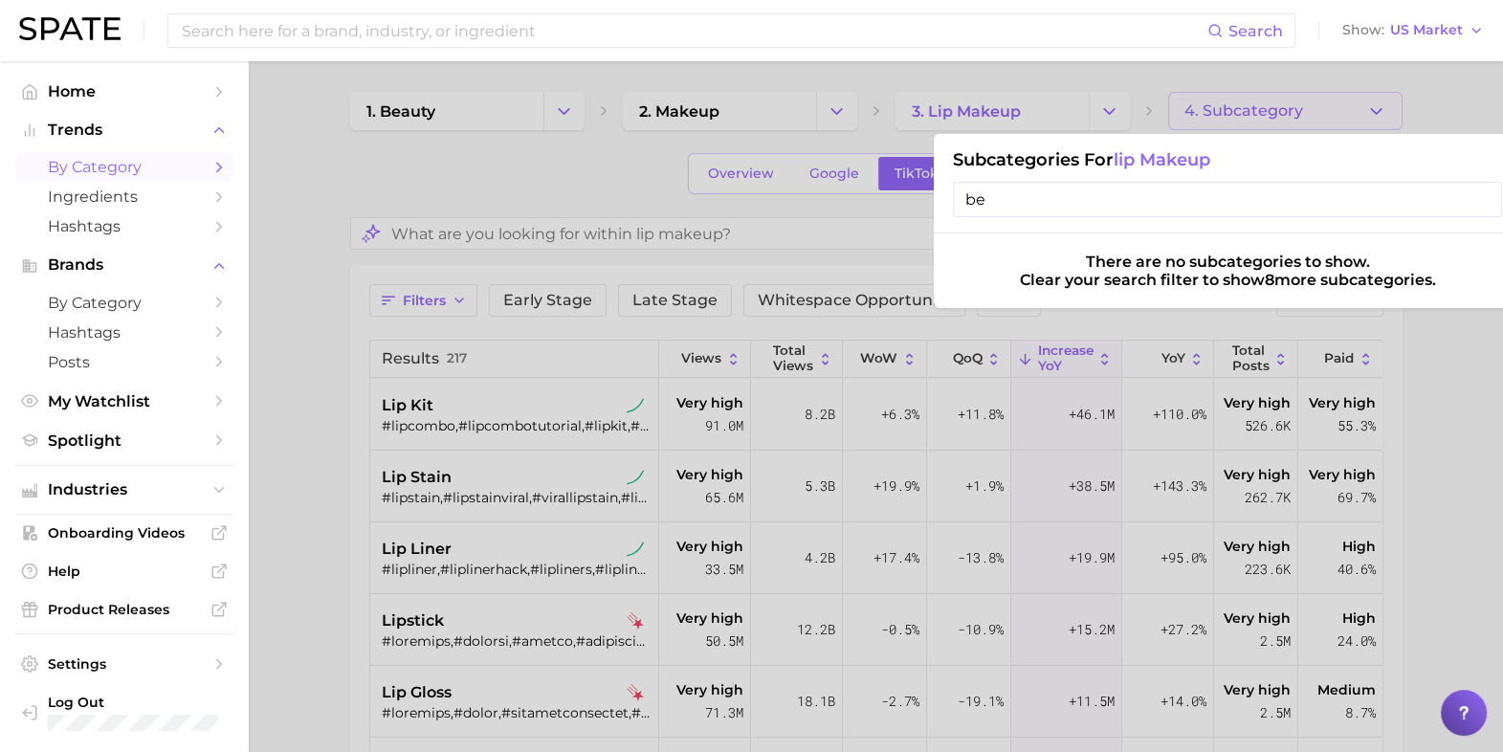
type input "b"
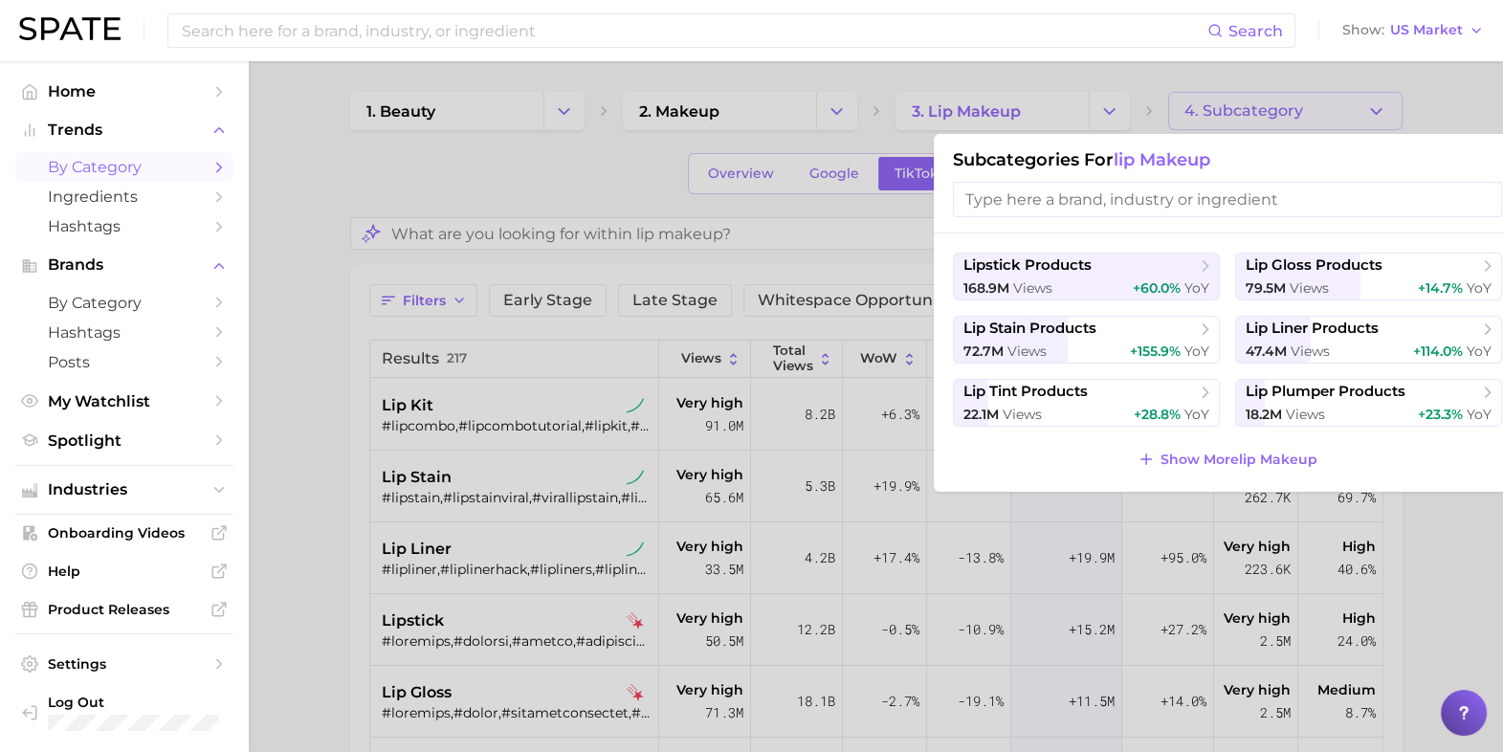
click at [1319, 241] on div "lipstick products 168.9m views +60.0% YoY lip gloss products 79.5m views +14.7%…" at bounding box center [1227, 362] width 587 height 258
click at [1307, 289] on span "views" at bounding box center [1308, 287] width 39 height 17
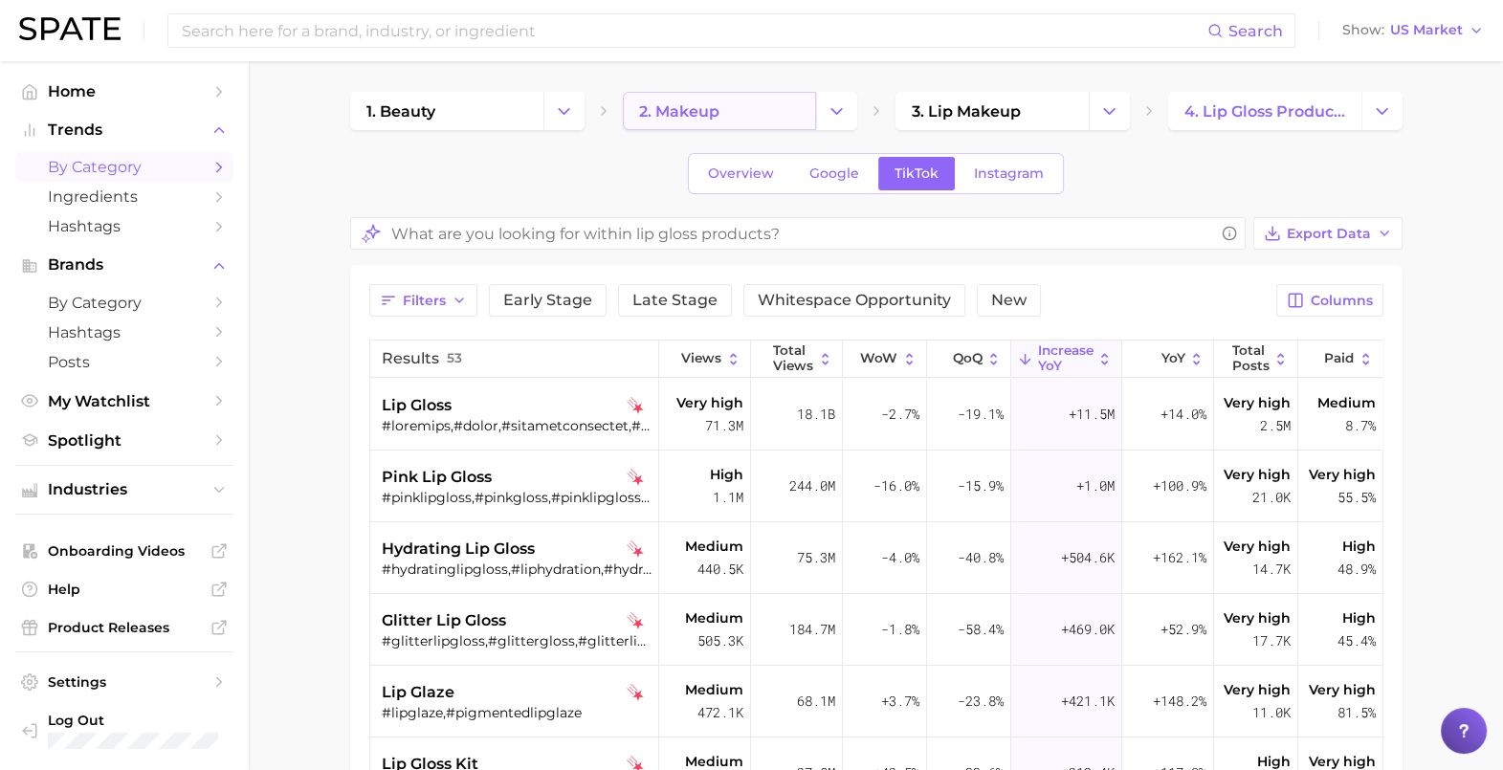
click at [715, 105] on span "2. makeup" at bounding box center [679, 111] width 80 height 18
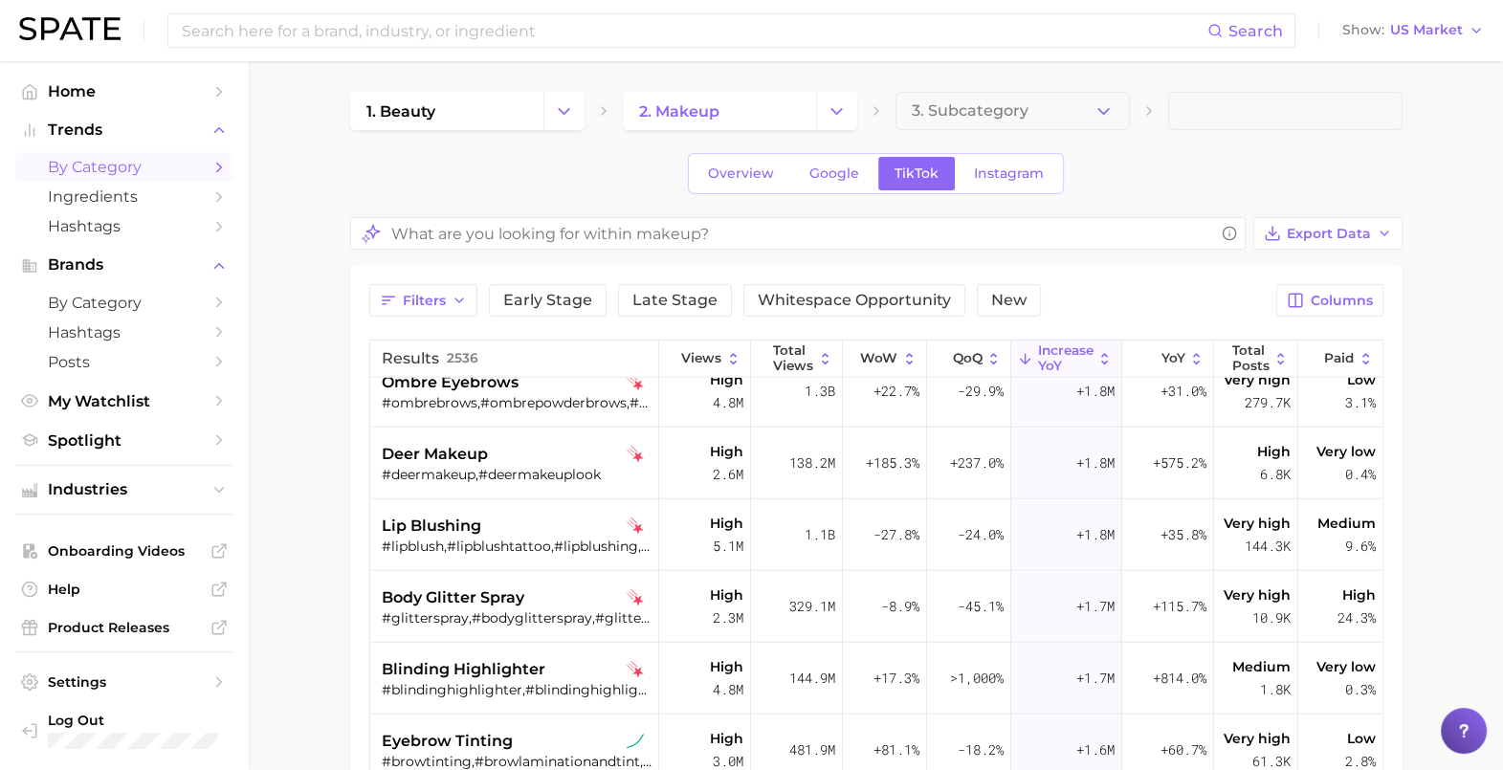
scroll to position [6456, 0]
